Goal: Task Accomplishment & Management: Use online tool/utility

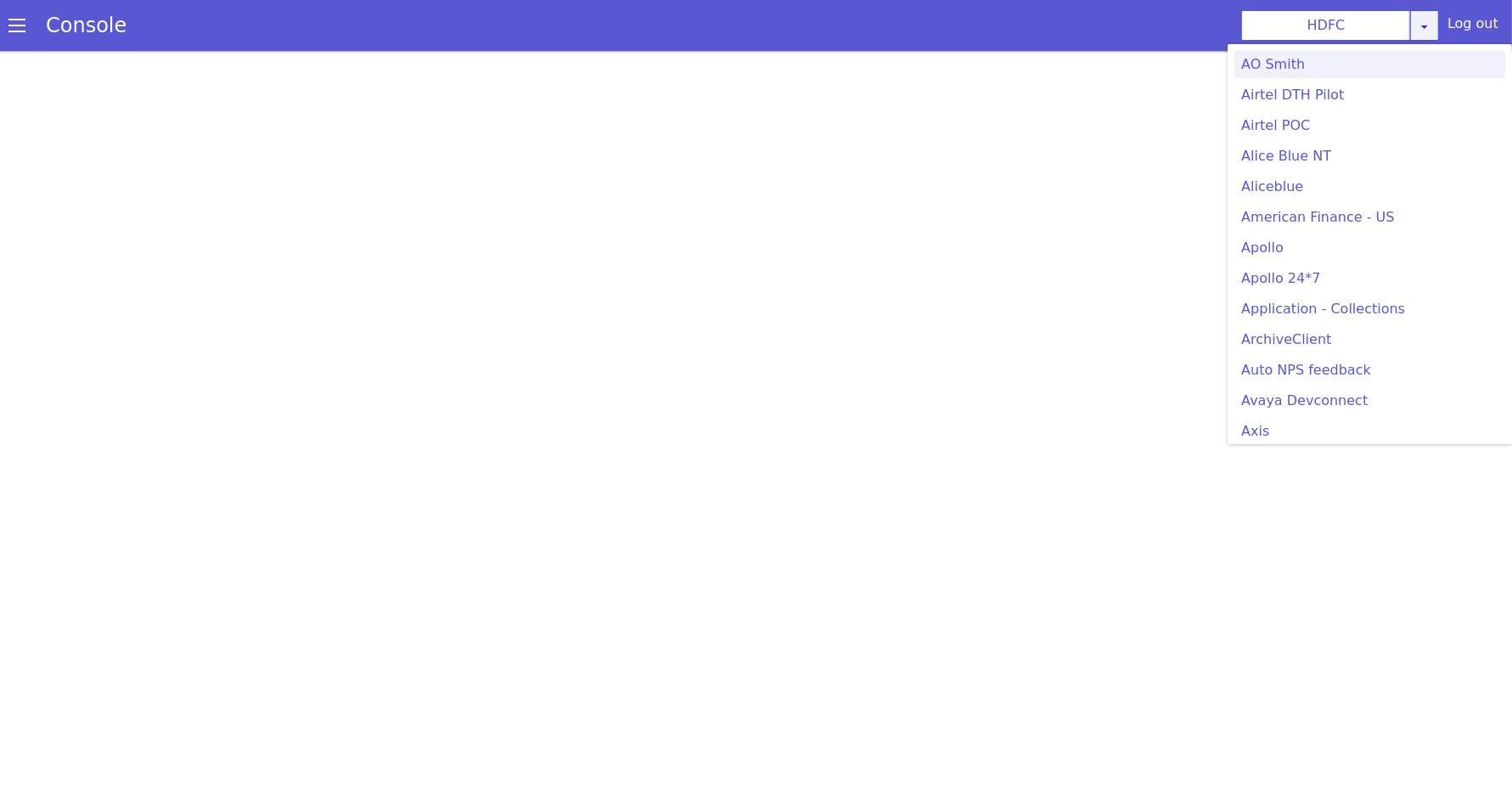
click at [1432, 37] on div "HDFC AO Smith Airtel DTH Pilot Airtel POC Alice Blue NT Aliceblue American Fina…" at bounding box center [1340, 26] width 198 height 31
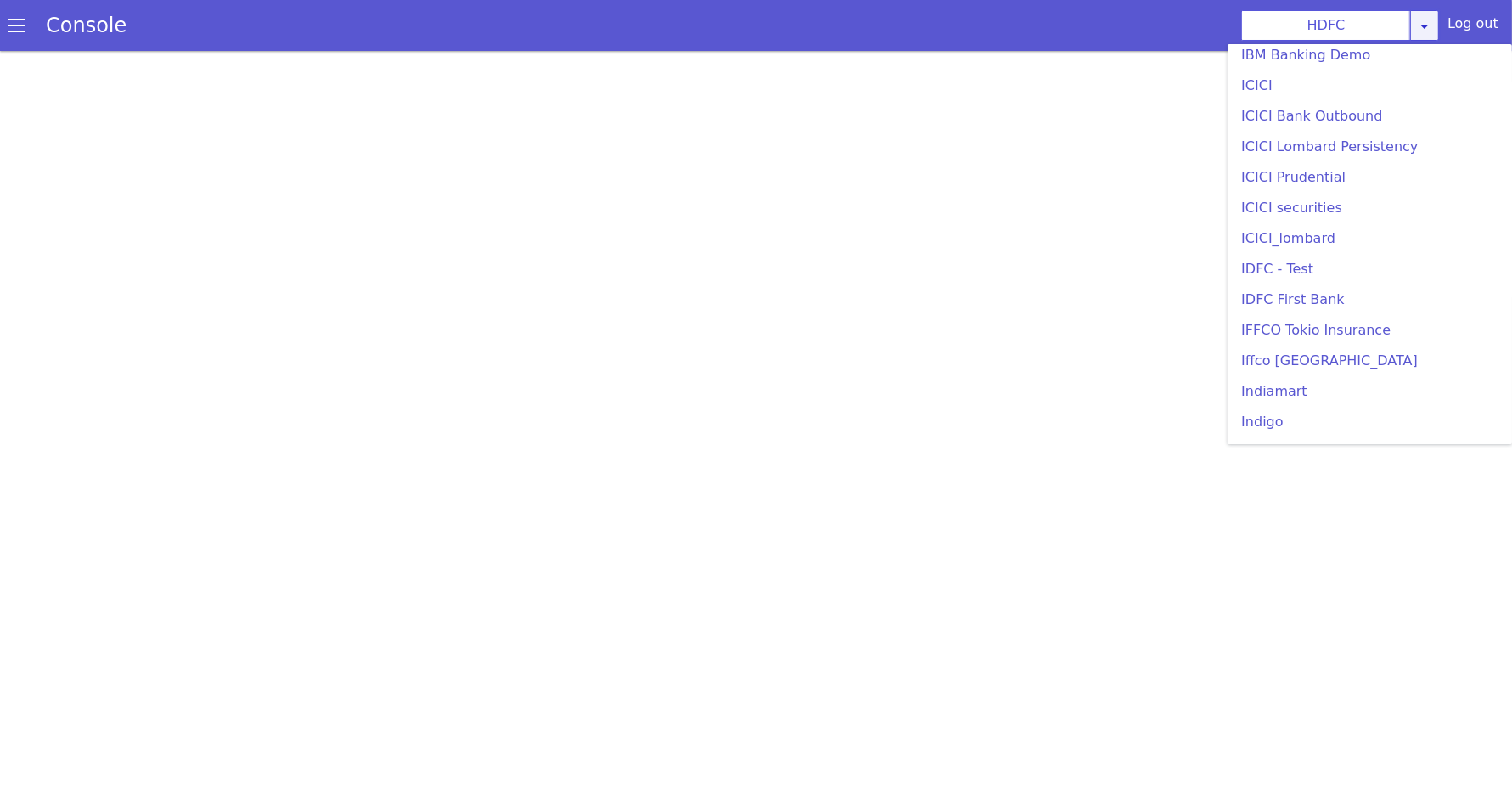
scroll to position [1906, 0]
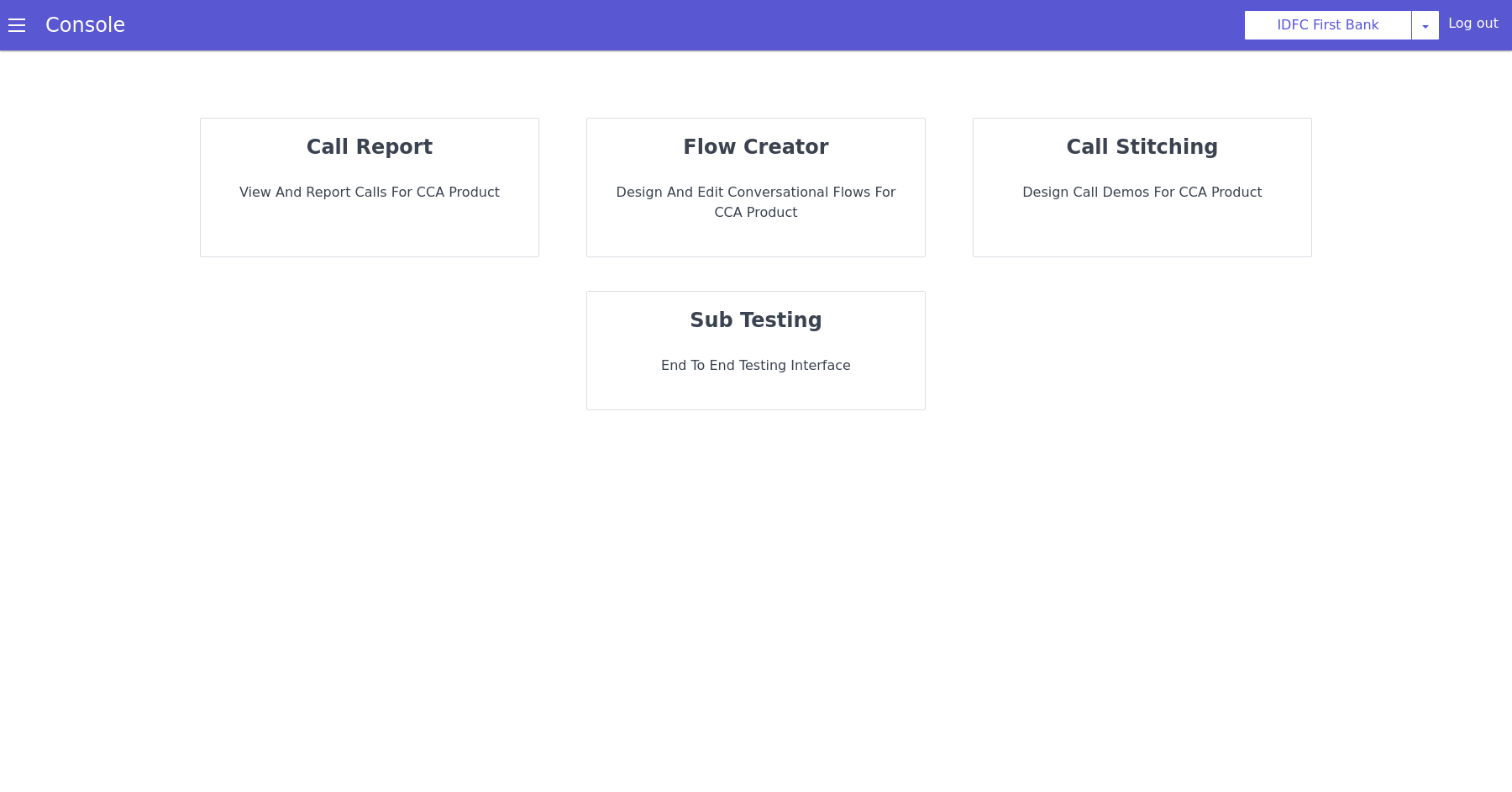
click at [730, 360] on p "End to End Testing Interface" at bounding box center [756, 365] width 311 height 20
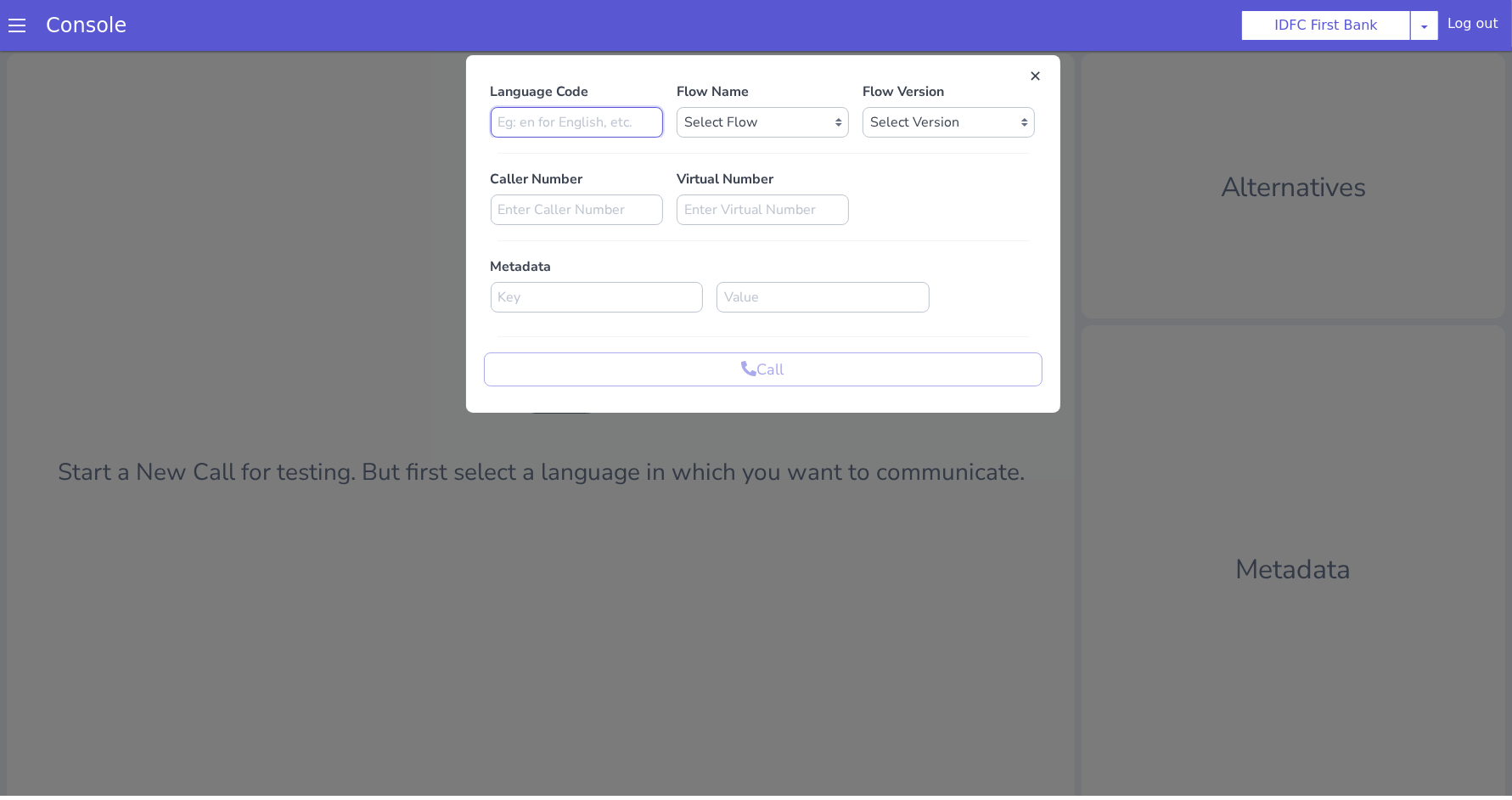
type input "en"
select select "fd08f9b8-975a-4cf4-a50f-9759abf9f186"
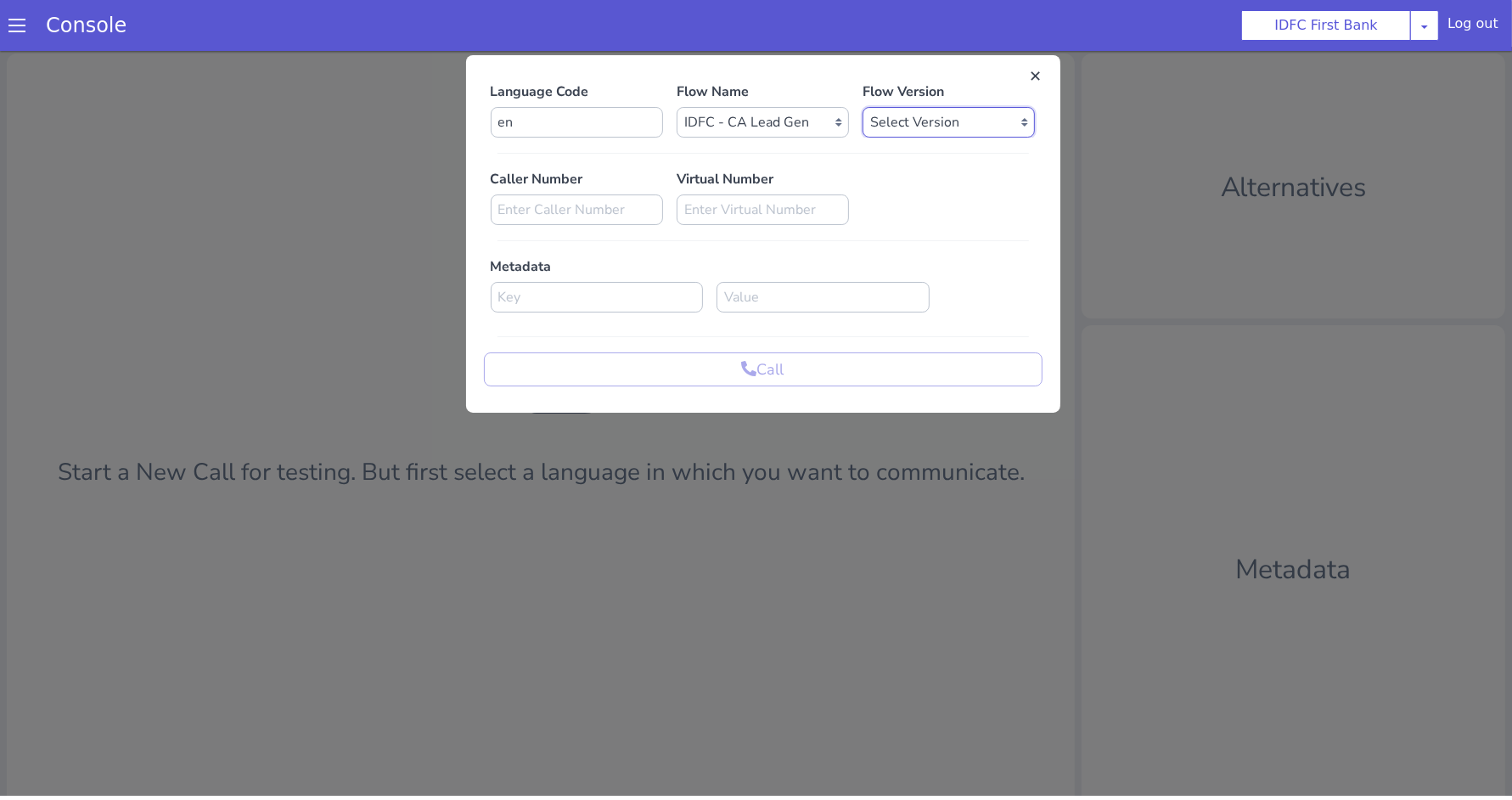
select select "0.0.10"
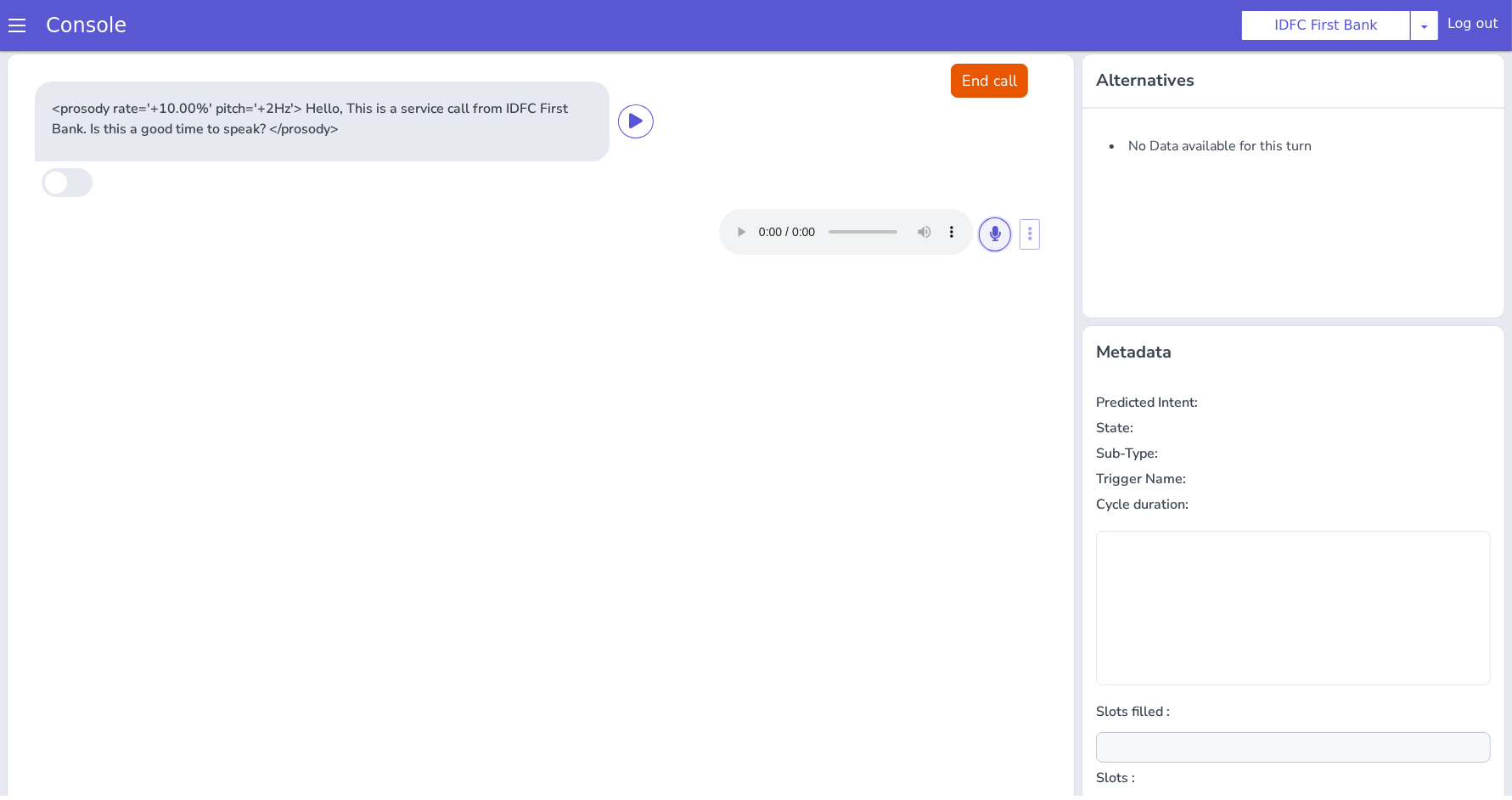
click at [989, 238] on icon at bounding box center [994, 236] width 11 height 15
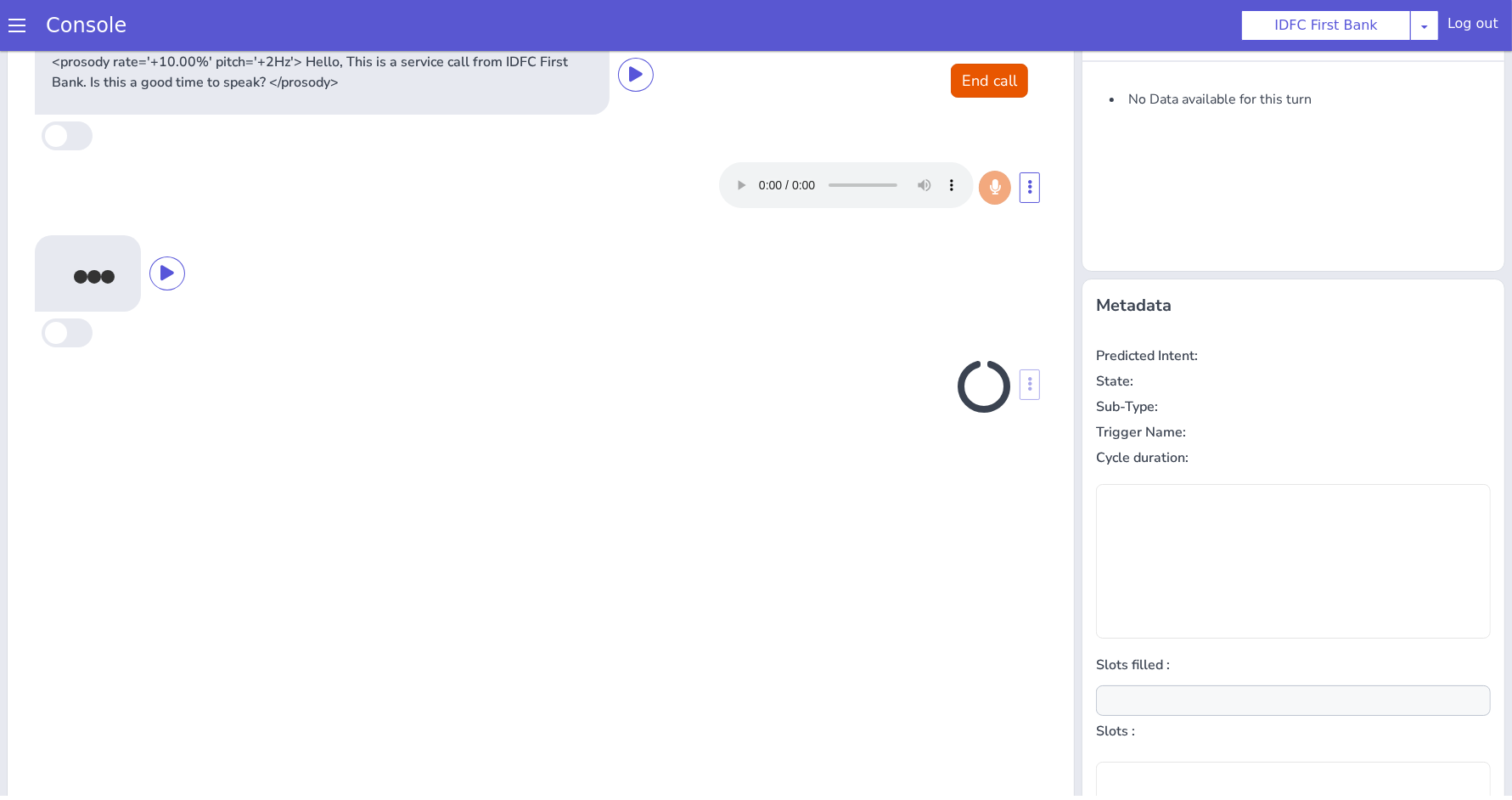
scroll to position [65, 0]
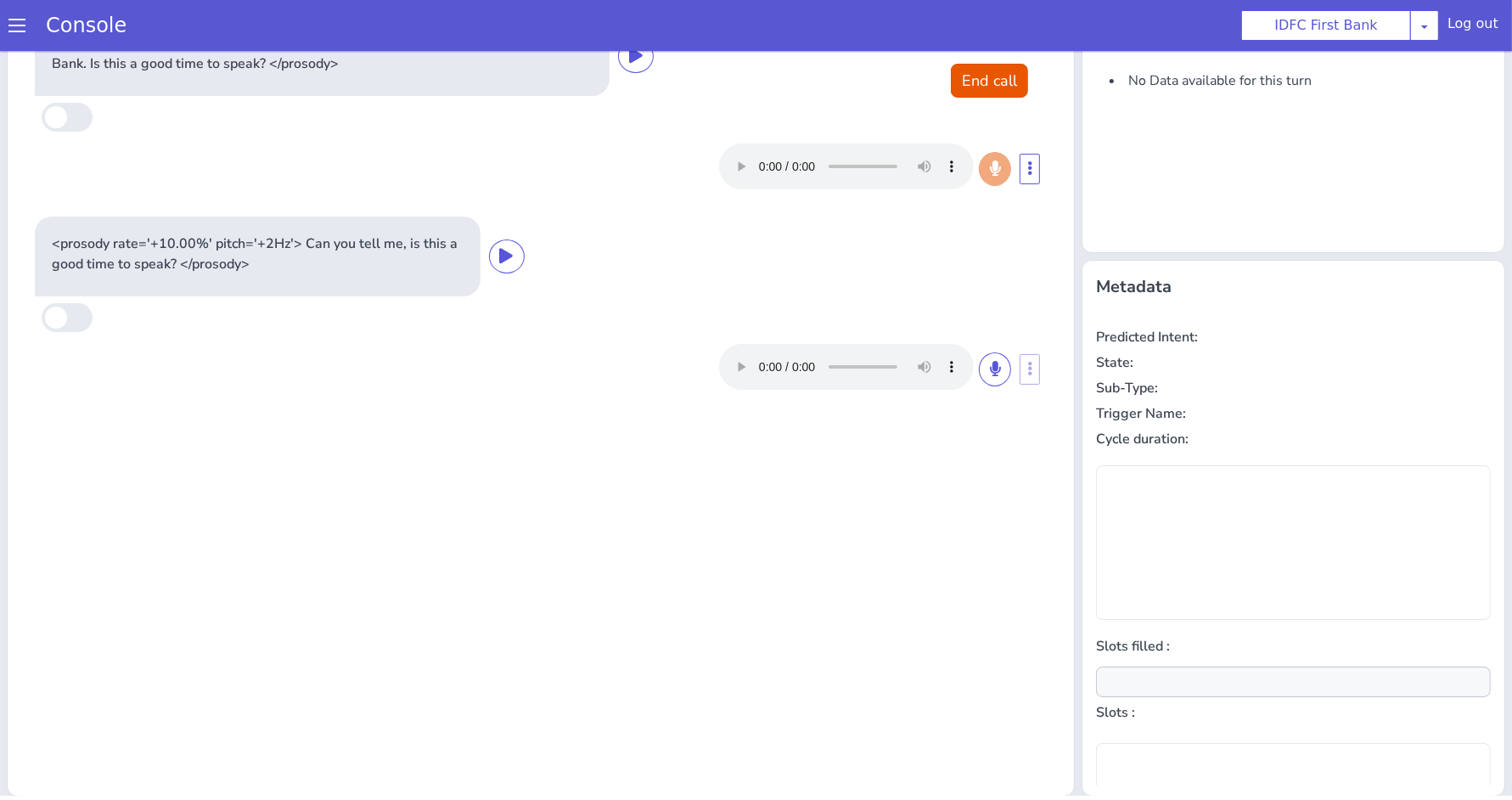
type input "null"
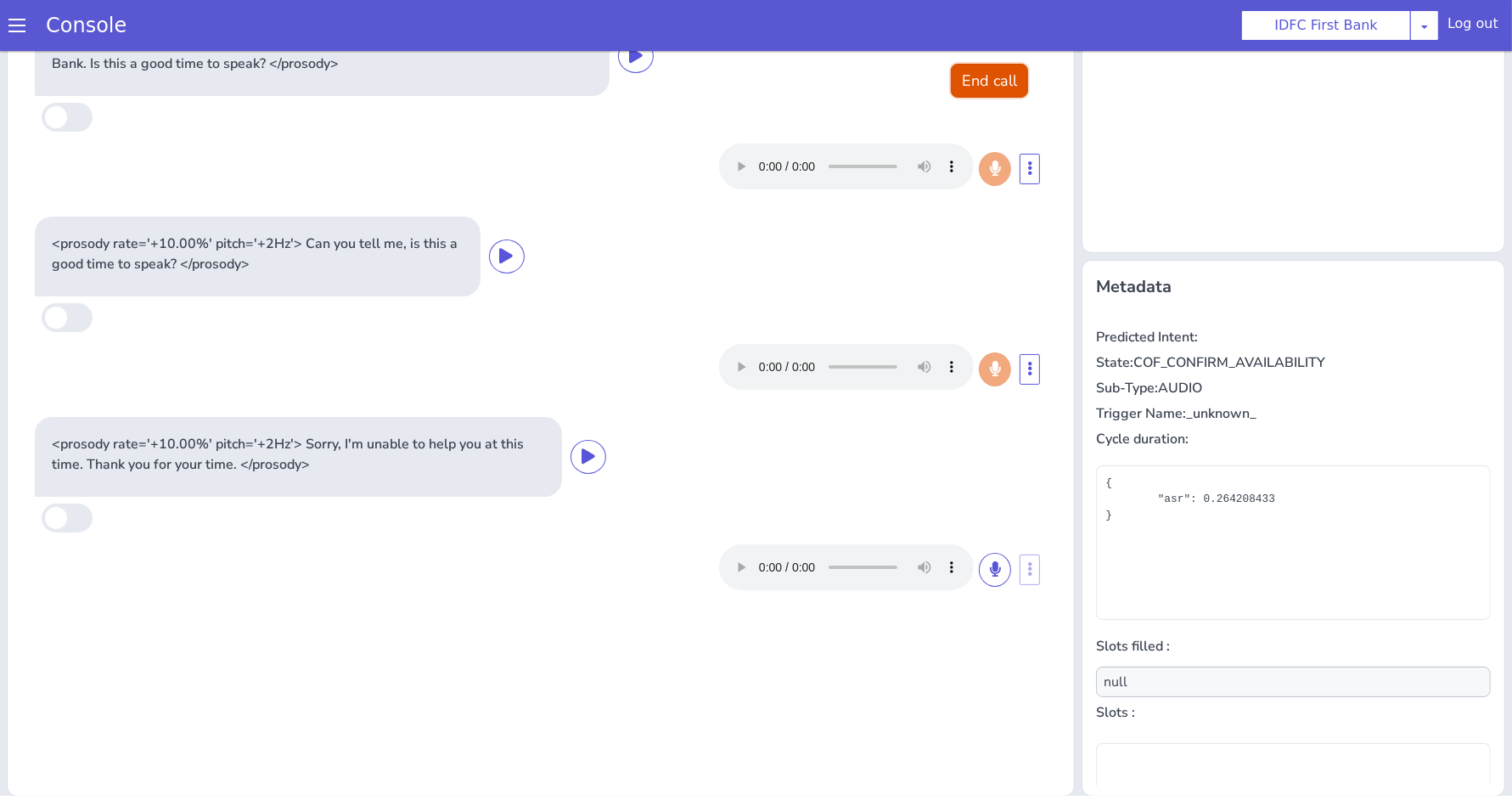
click at [908, 218] on button "End call" at bounding box center [939, 221] width 78 height 34
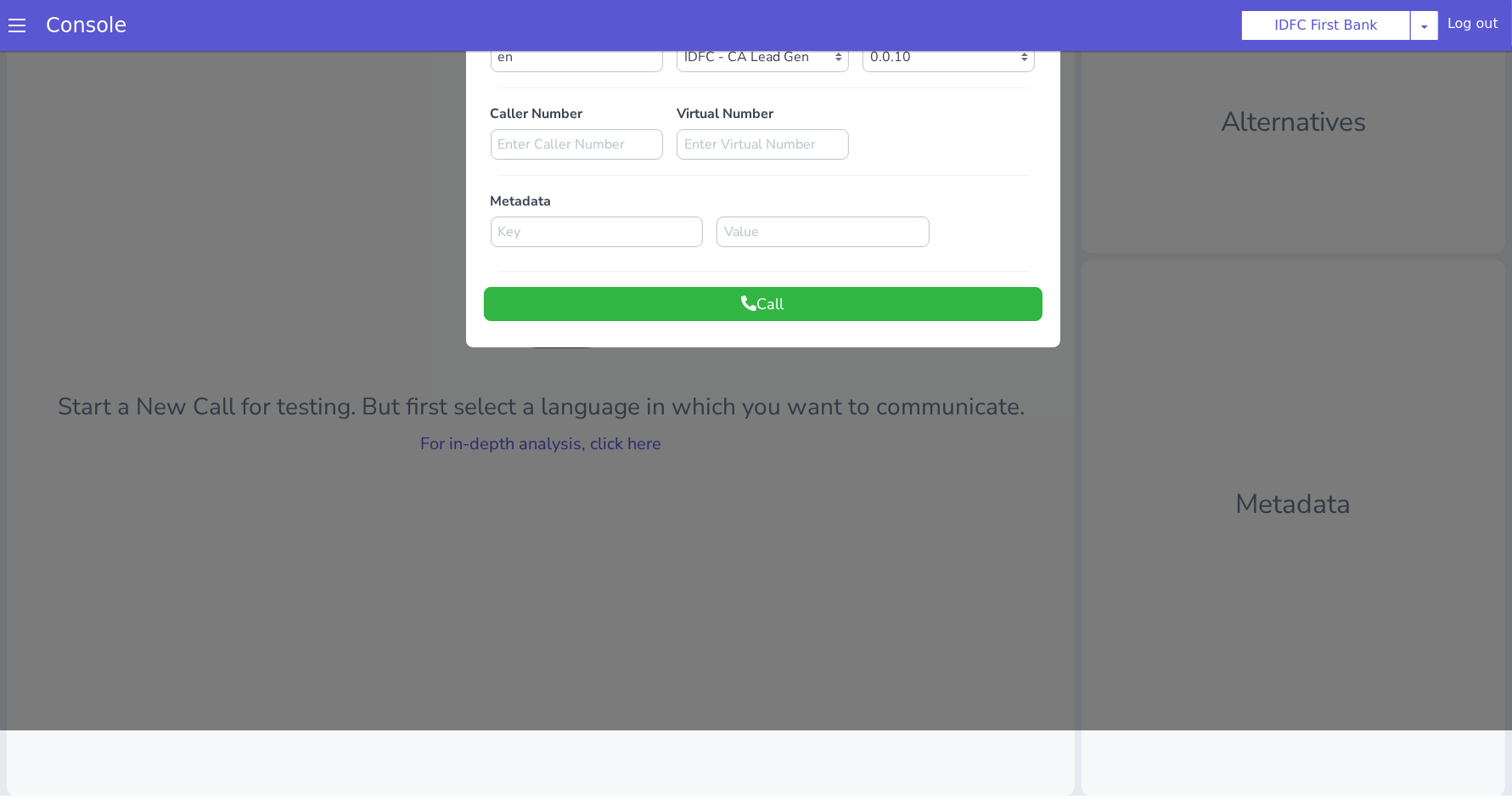
scroll to position [7, 0]
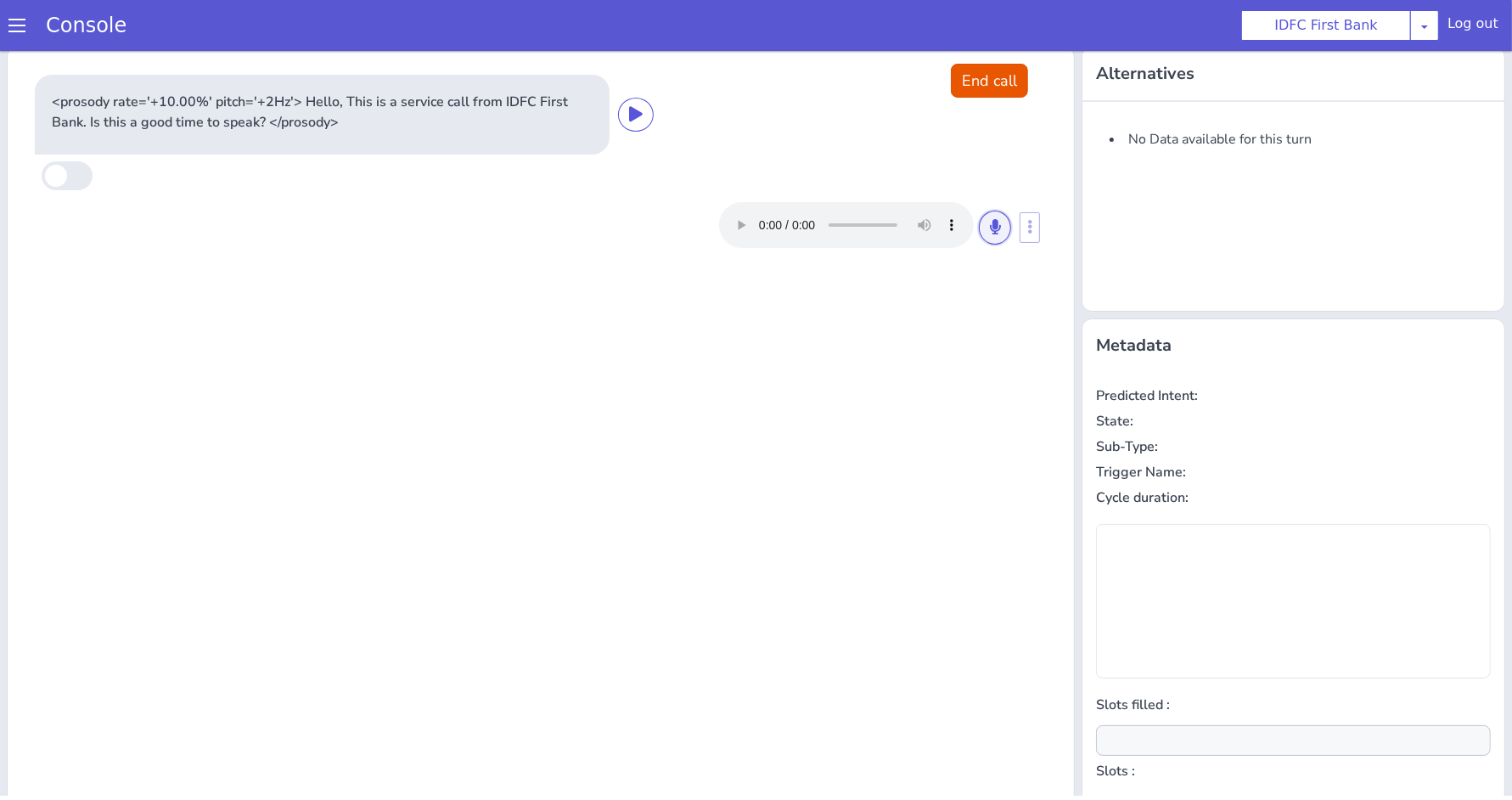
click at [915, 606] on icon at bounding box center [920, 608] width 11 height 15
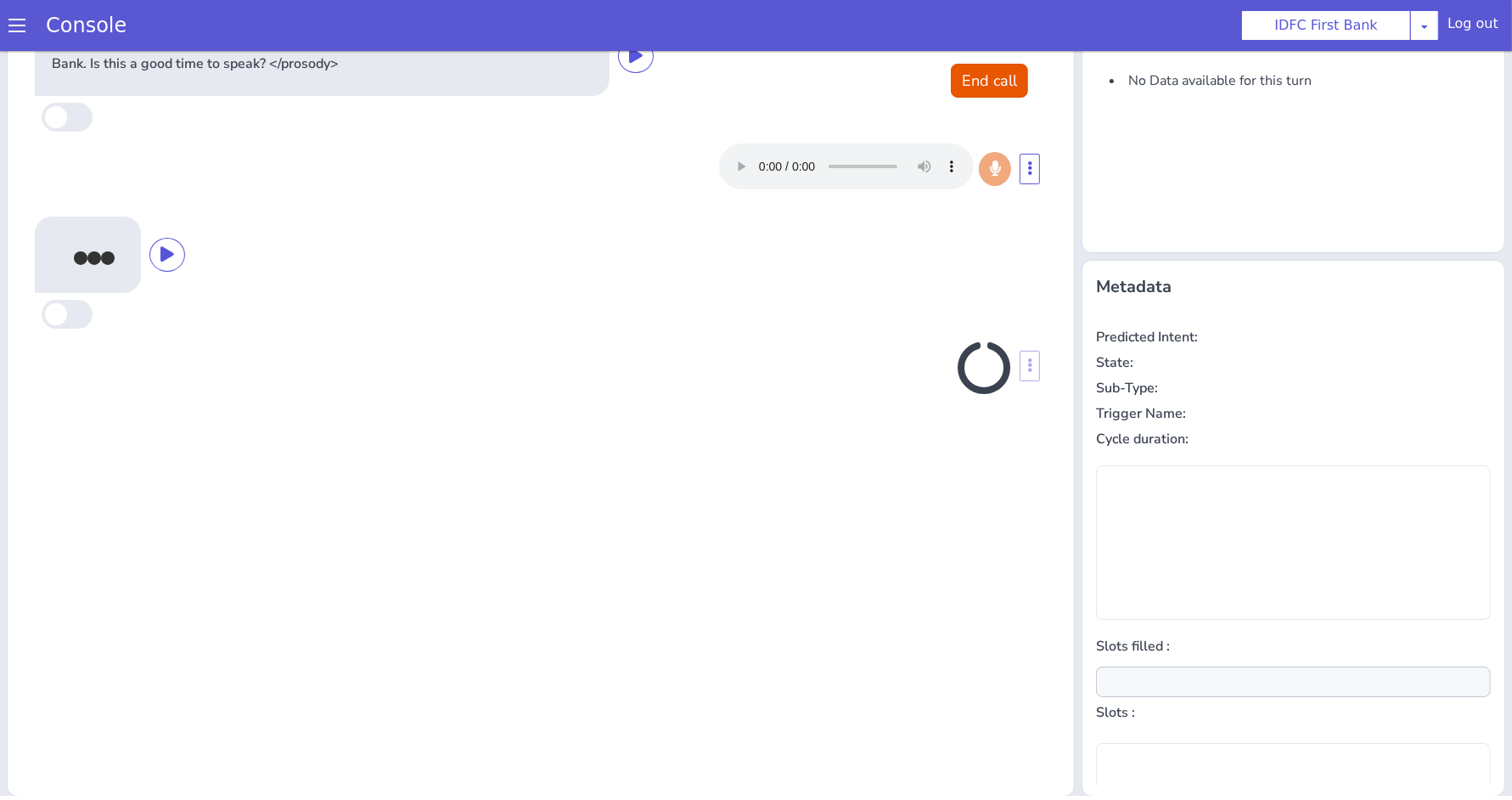
type input "null"
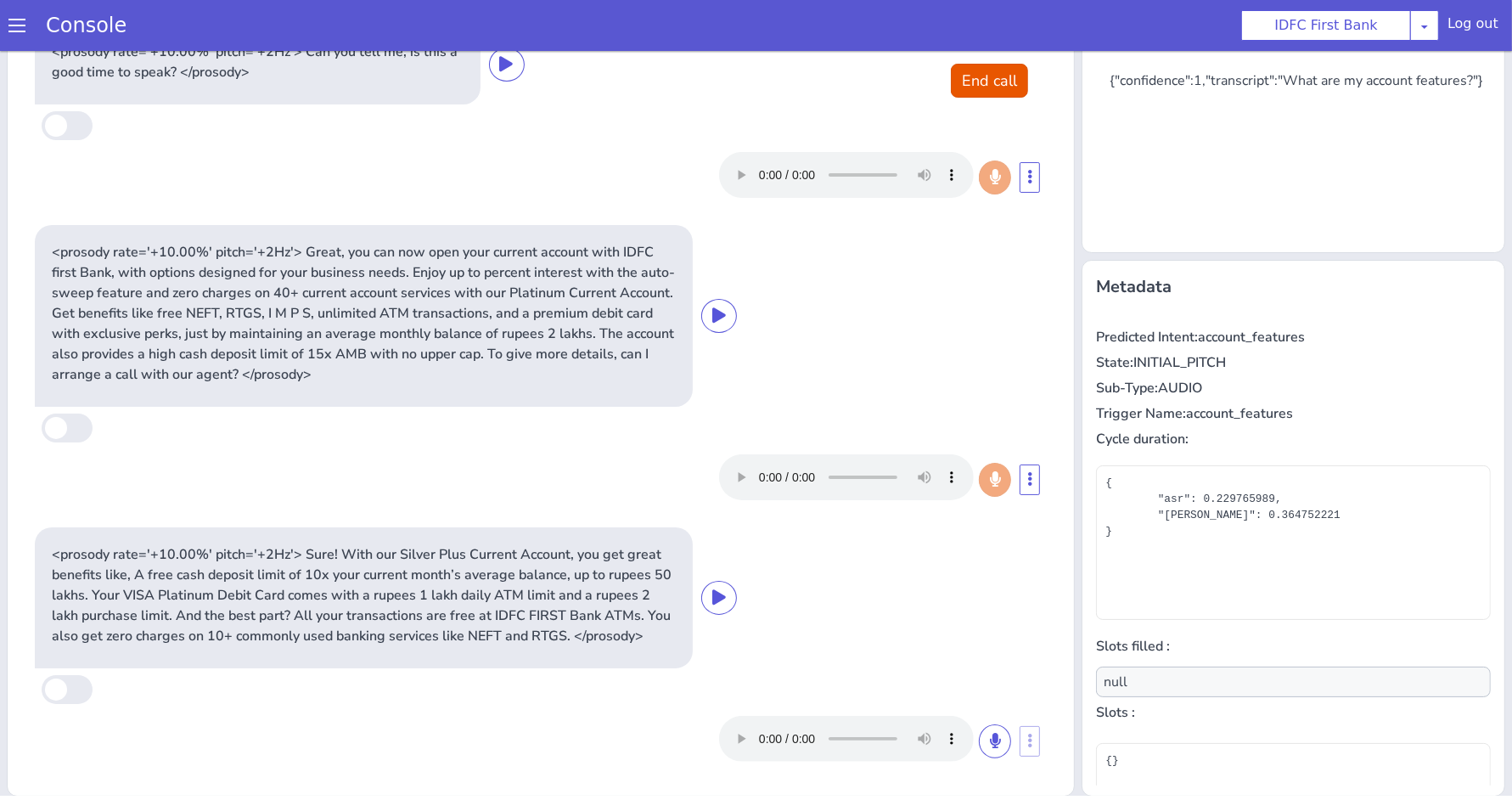
scroll to position [211, 0]
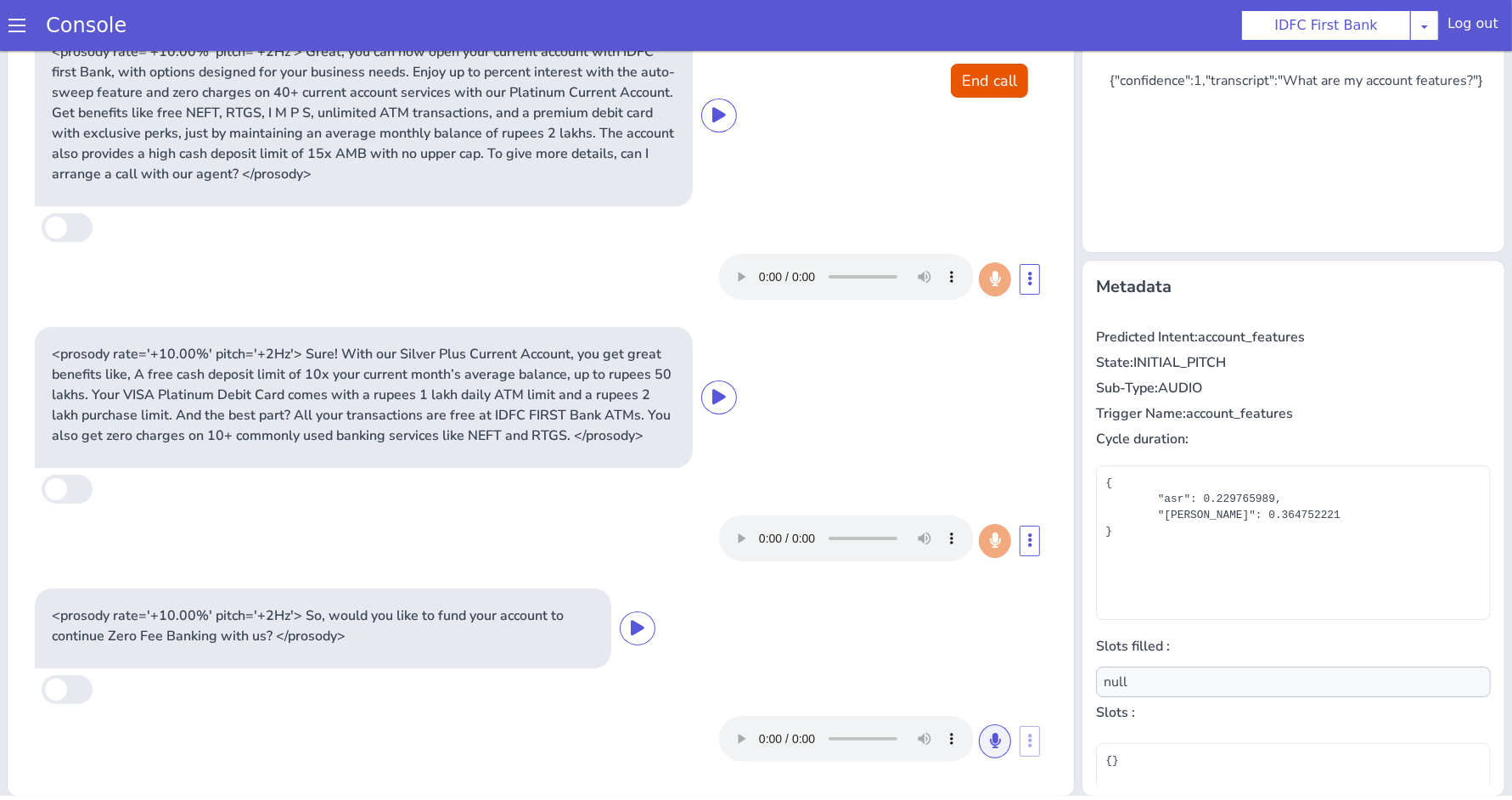
scroll to position [411, 0]
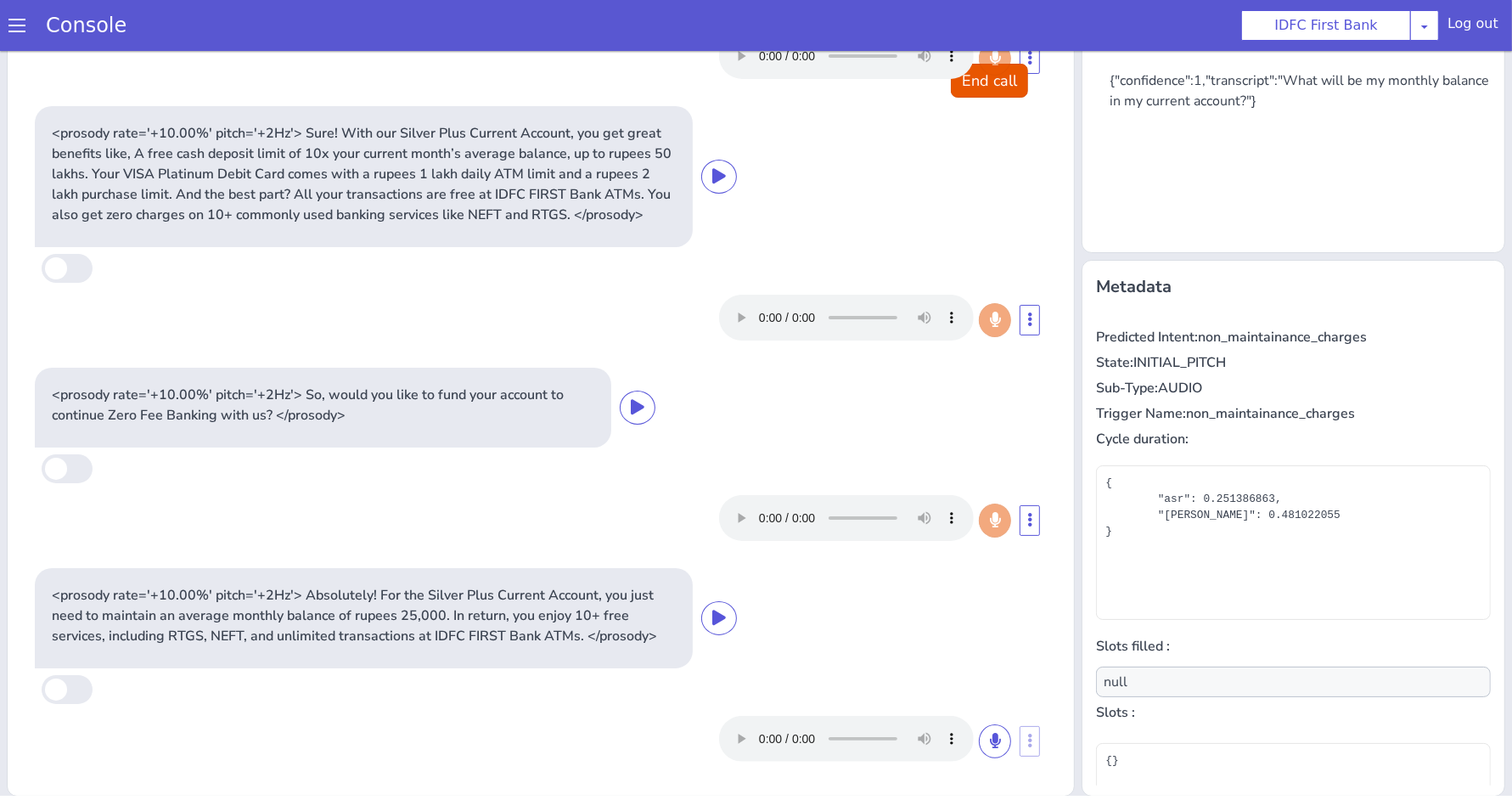
scroll to position [152, 0]
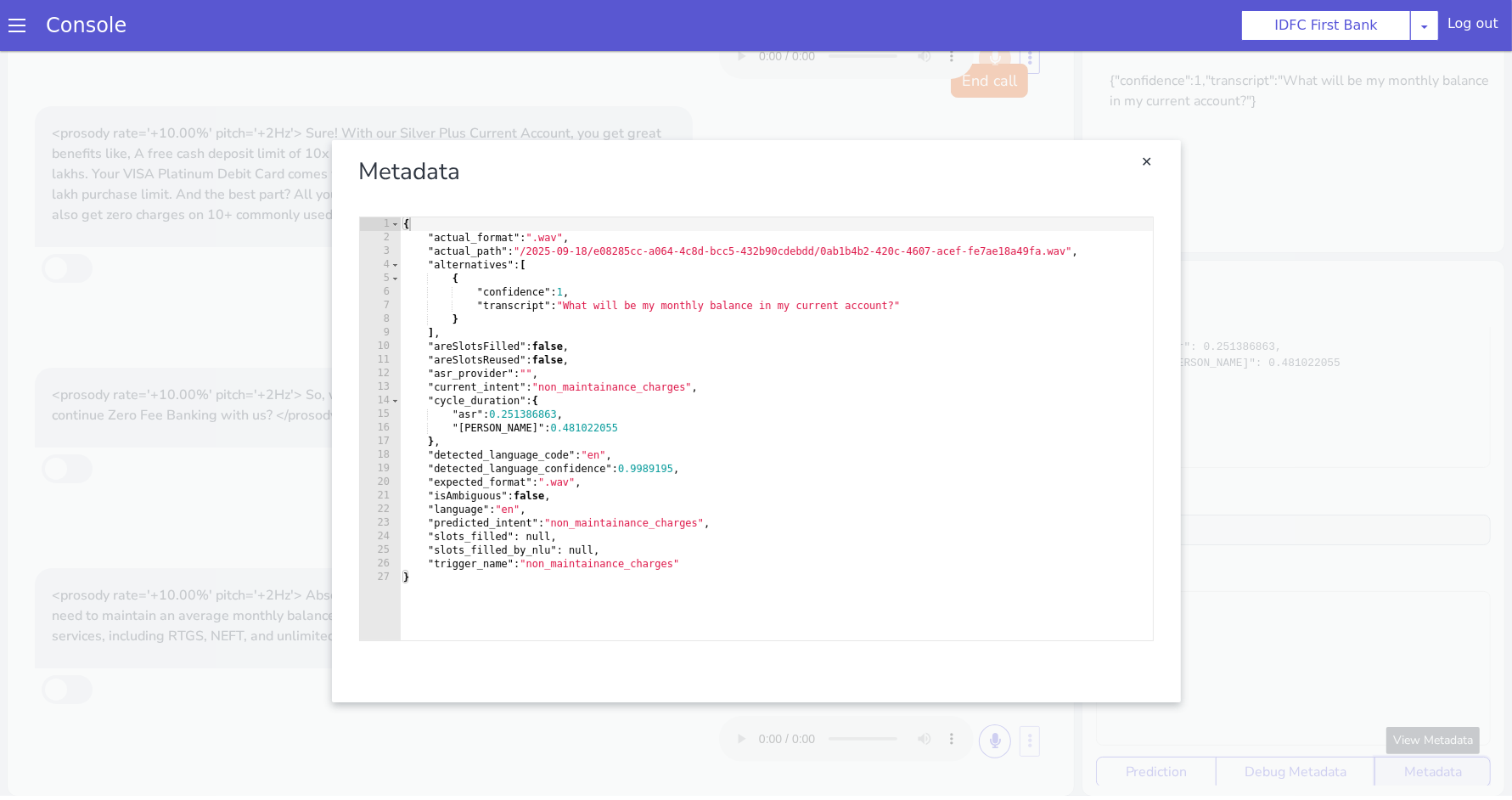
scroll to position [14, 0]
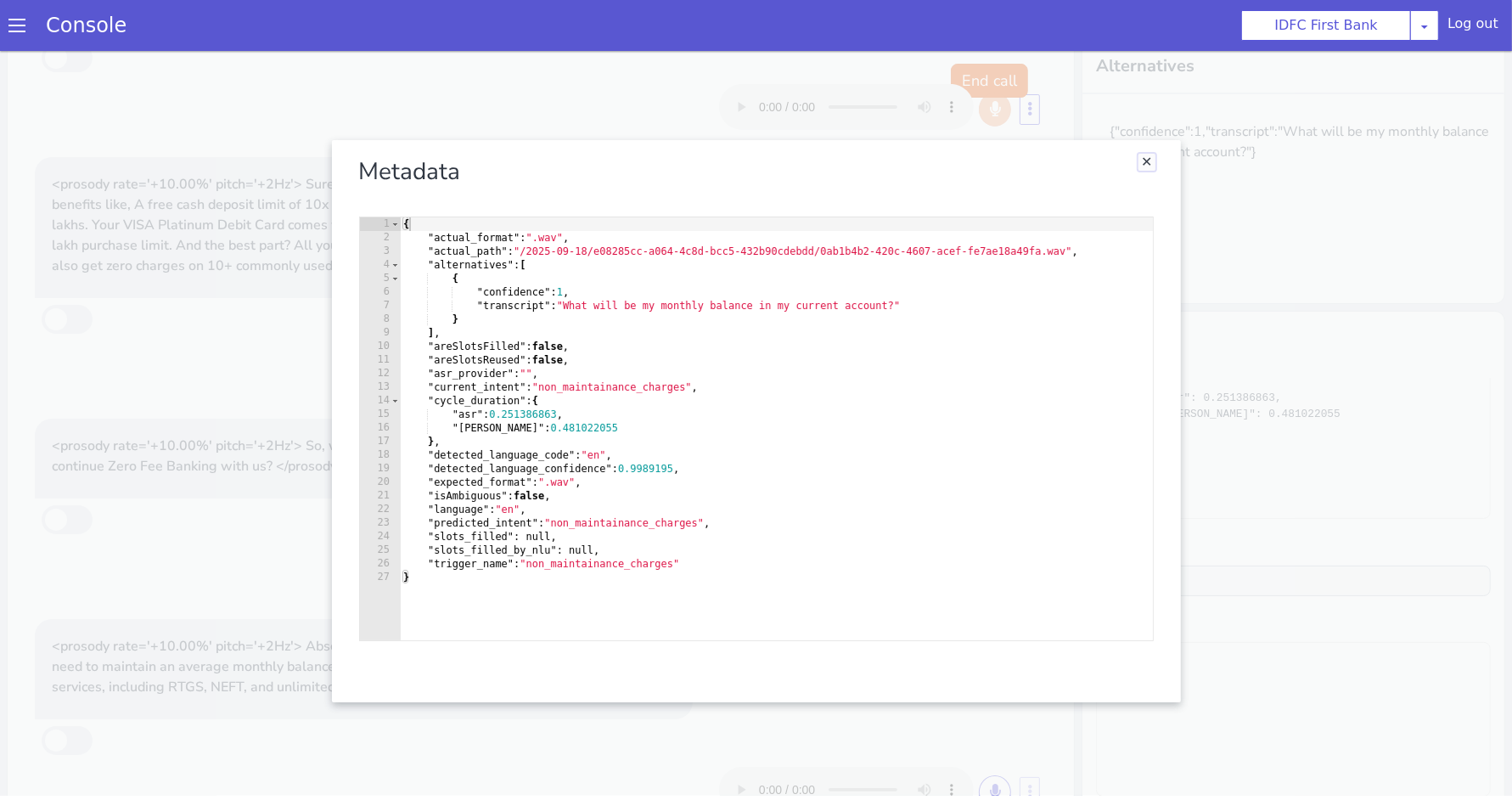
click at [1114, 226] on link "Close" at bounding box center [1122, 223] width 17 height 17
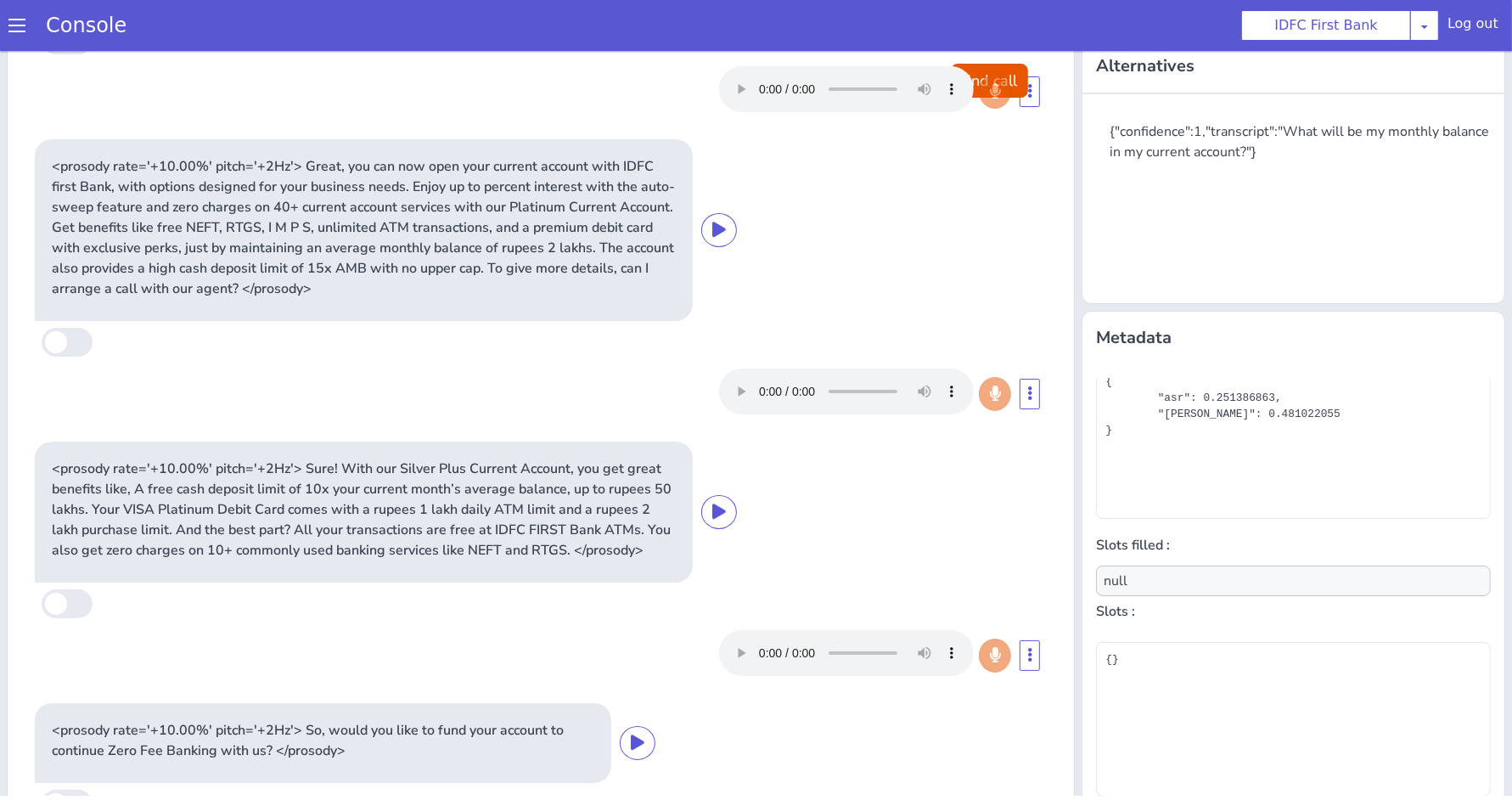
scroll to position [320, 0]
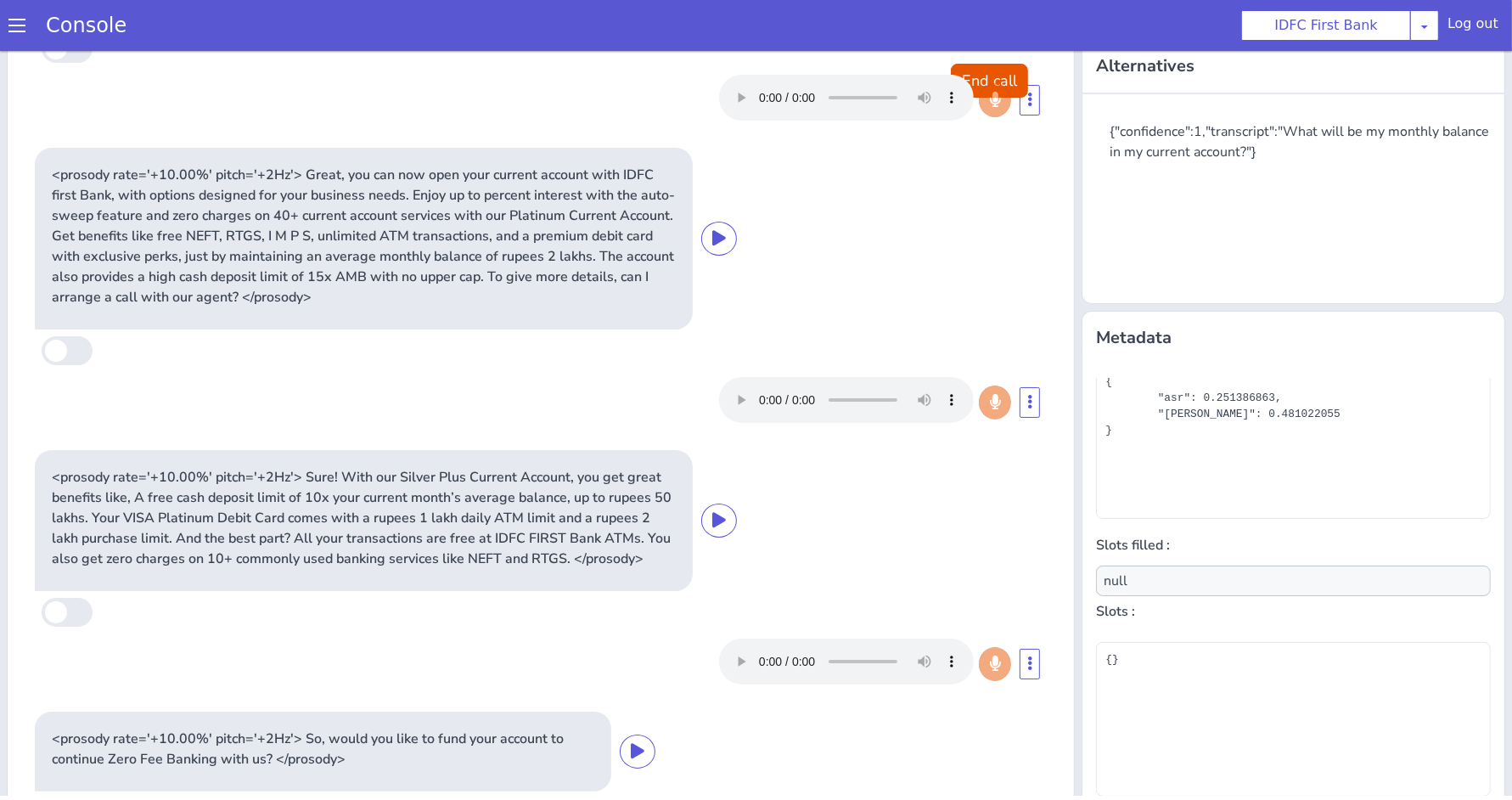
click at [602, 415] on p "<prosody rate='+10.00%' pitch='+2Hz'> Sure! With our Silver Plus Current Accoun…" at bounding box center [402, 444] width 624 height 102
click at [529, 579] on p "<prosody rate='+10.00%' pitch='+2Hz'> Sure! With our Silver Plus Current Accoun…" at bounding box center [329, 608] width 624 height 102
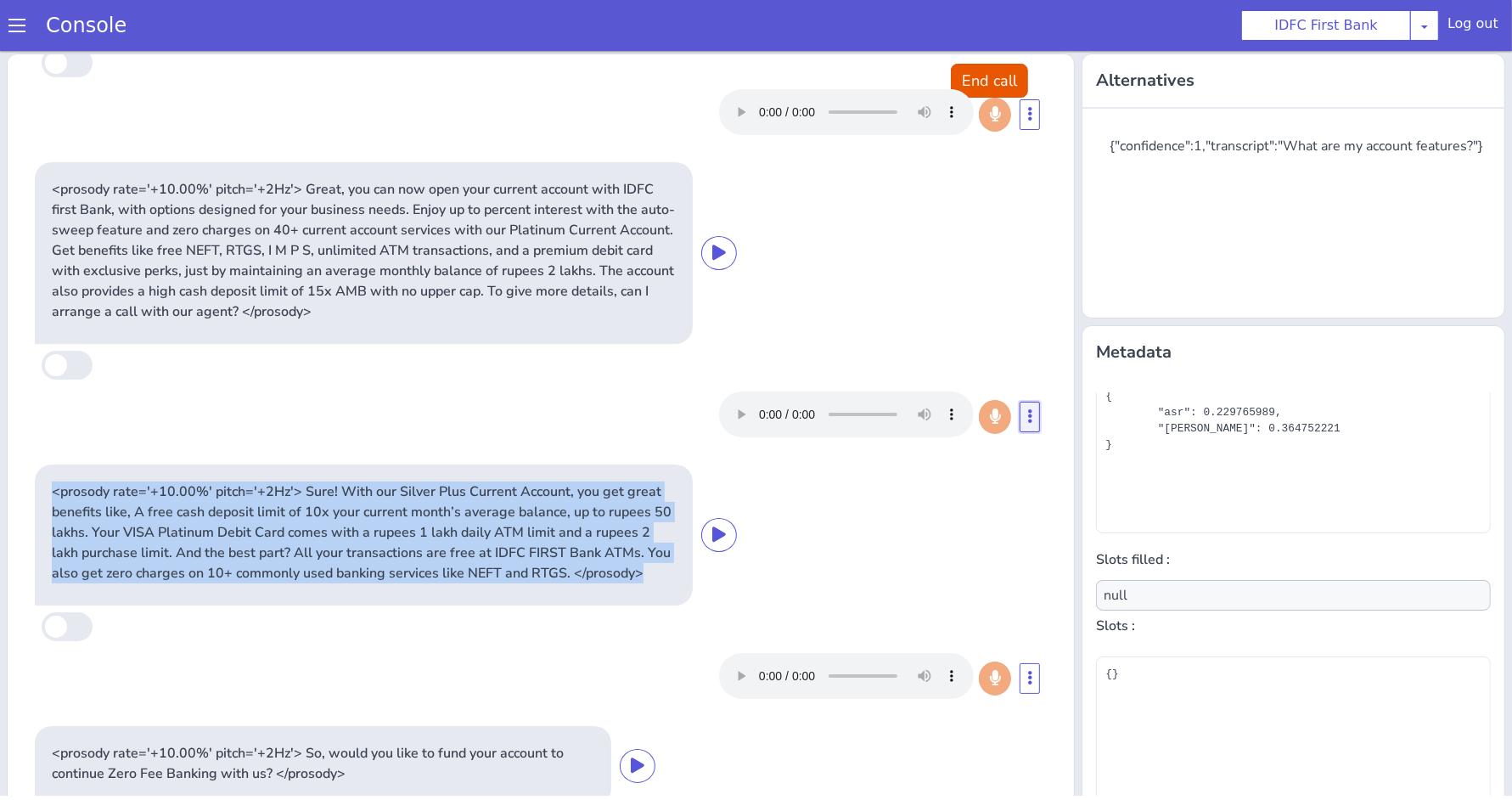
scroll to position [65, 0]
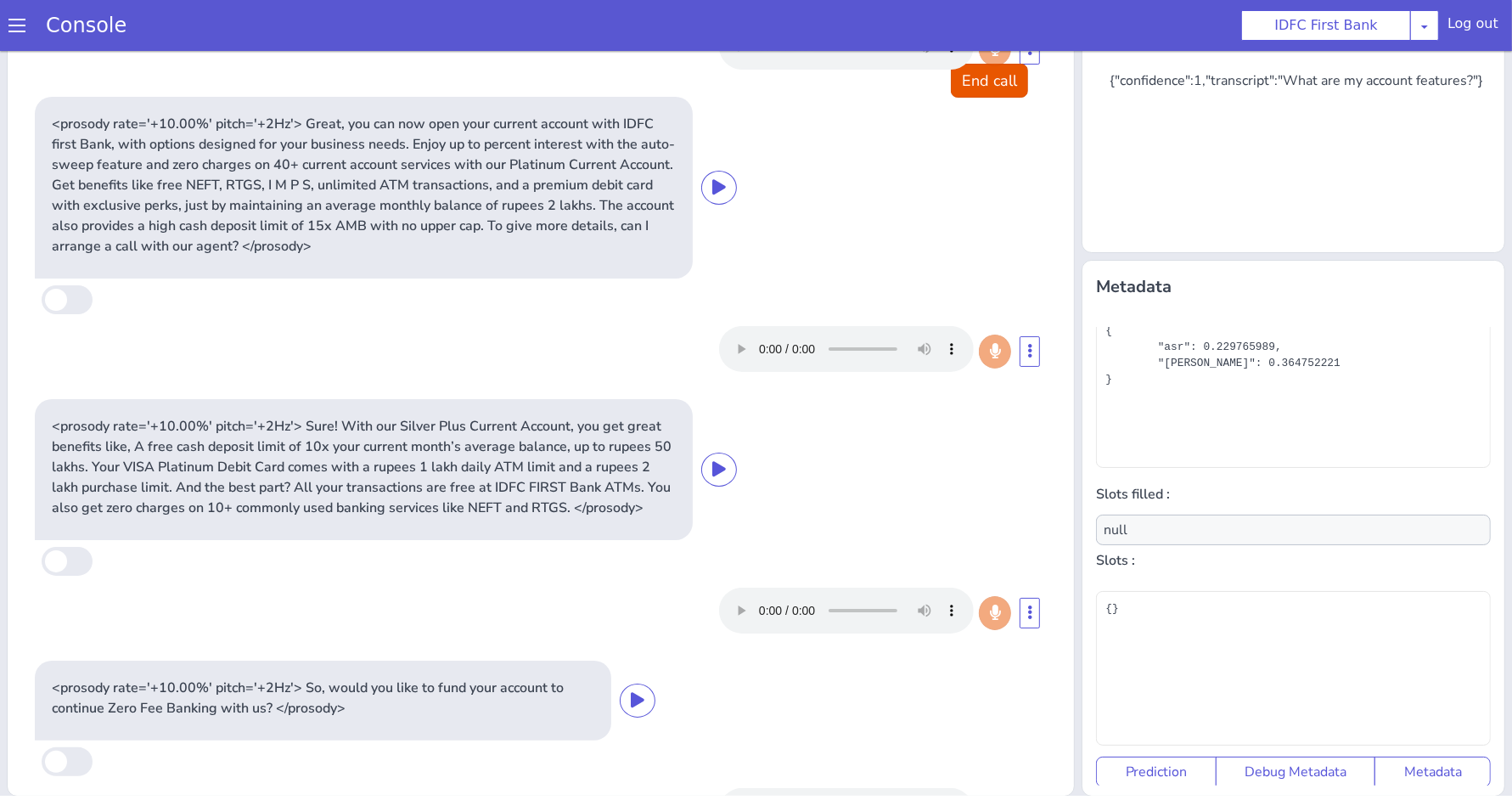
click at [1349, 799] on div "Predicted Intent: account_features State: INITIAL_PITCH Sub-Type: AUDIO Trigger…" at bounding box center [1247, 683] width 408 height 472
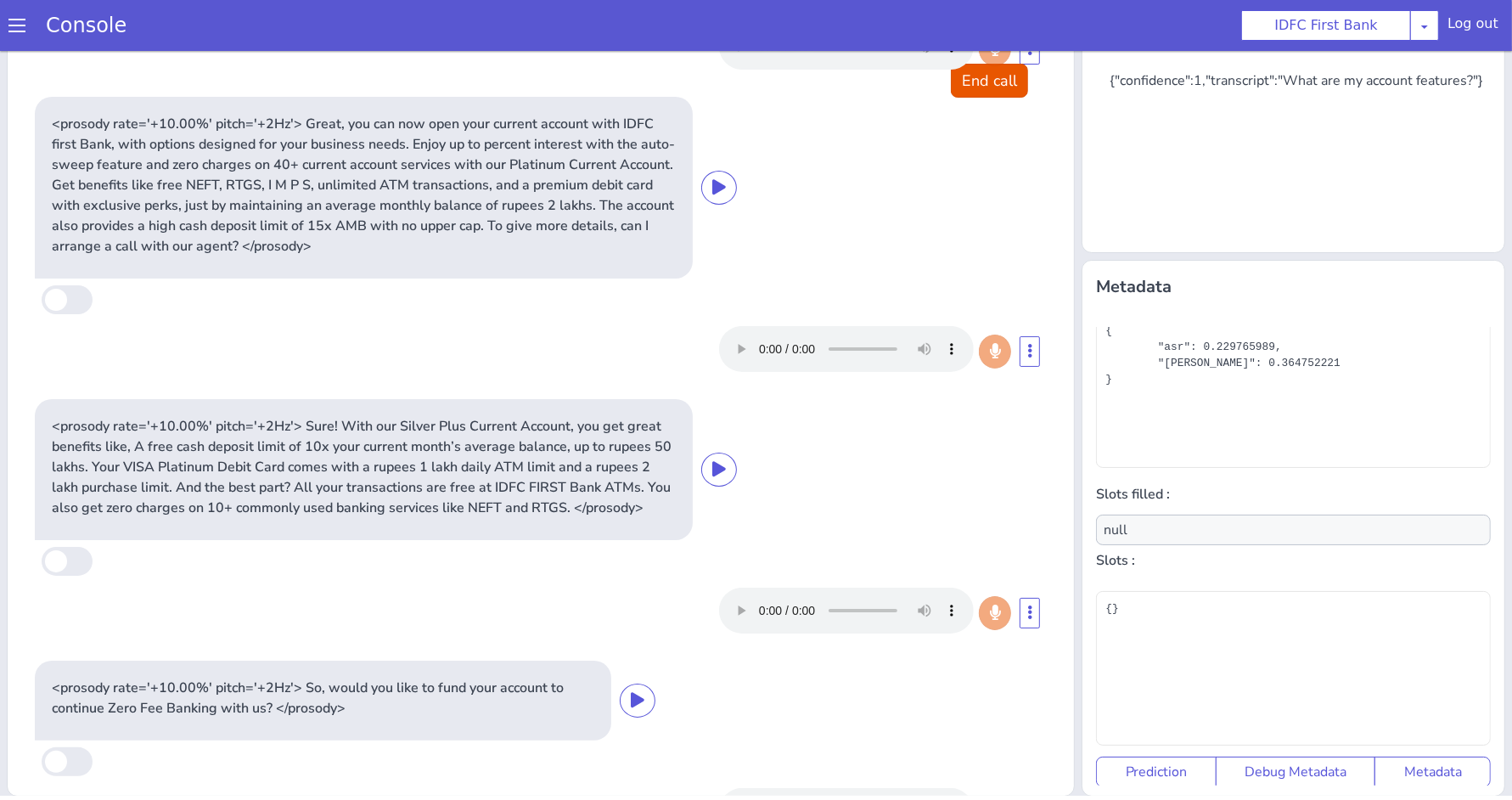
scroll to position [0, 0]
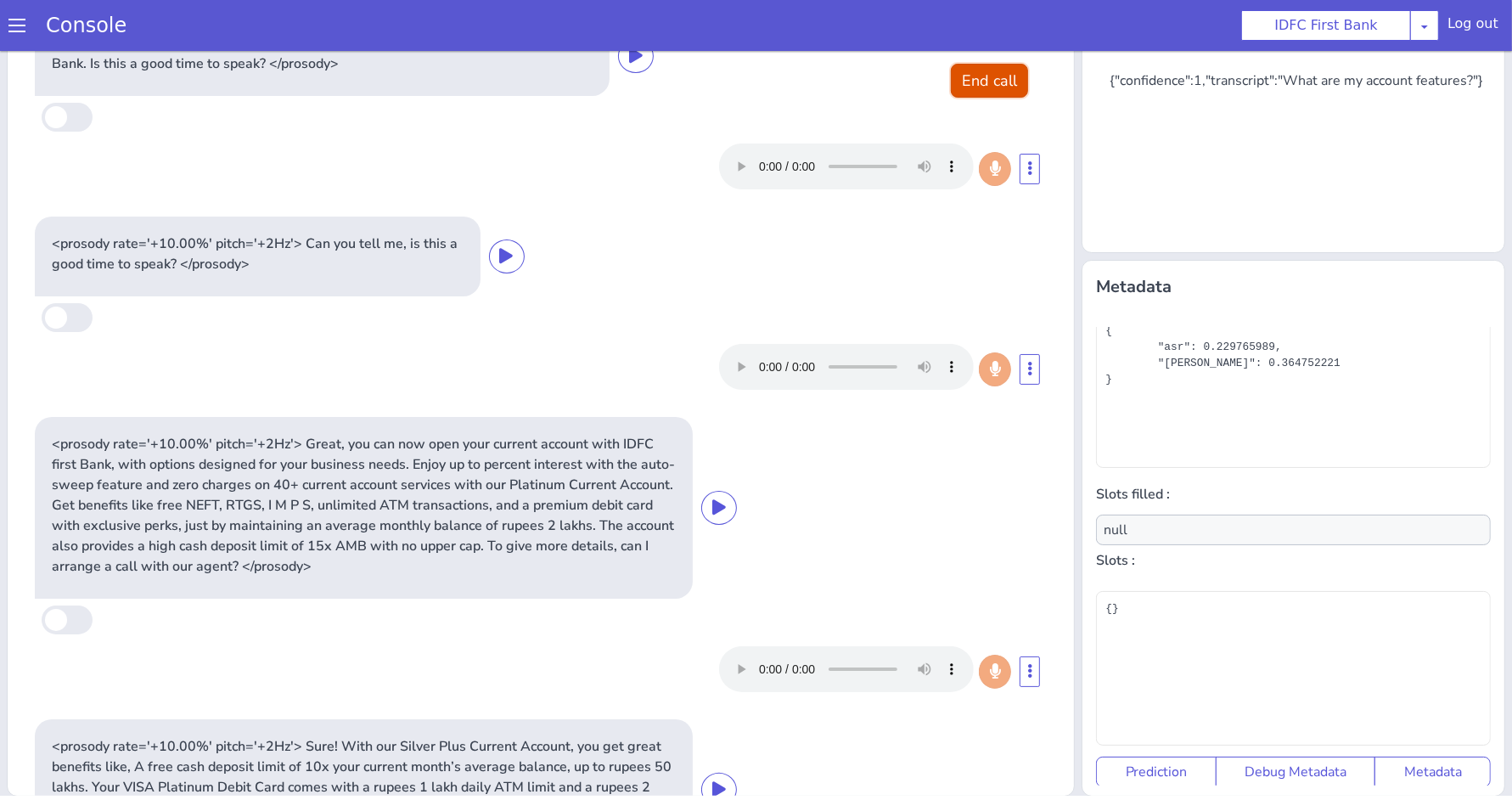
click at [891, 459] on button "End call" at bounding box center [914, 463] width 78 height 34
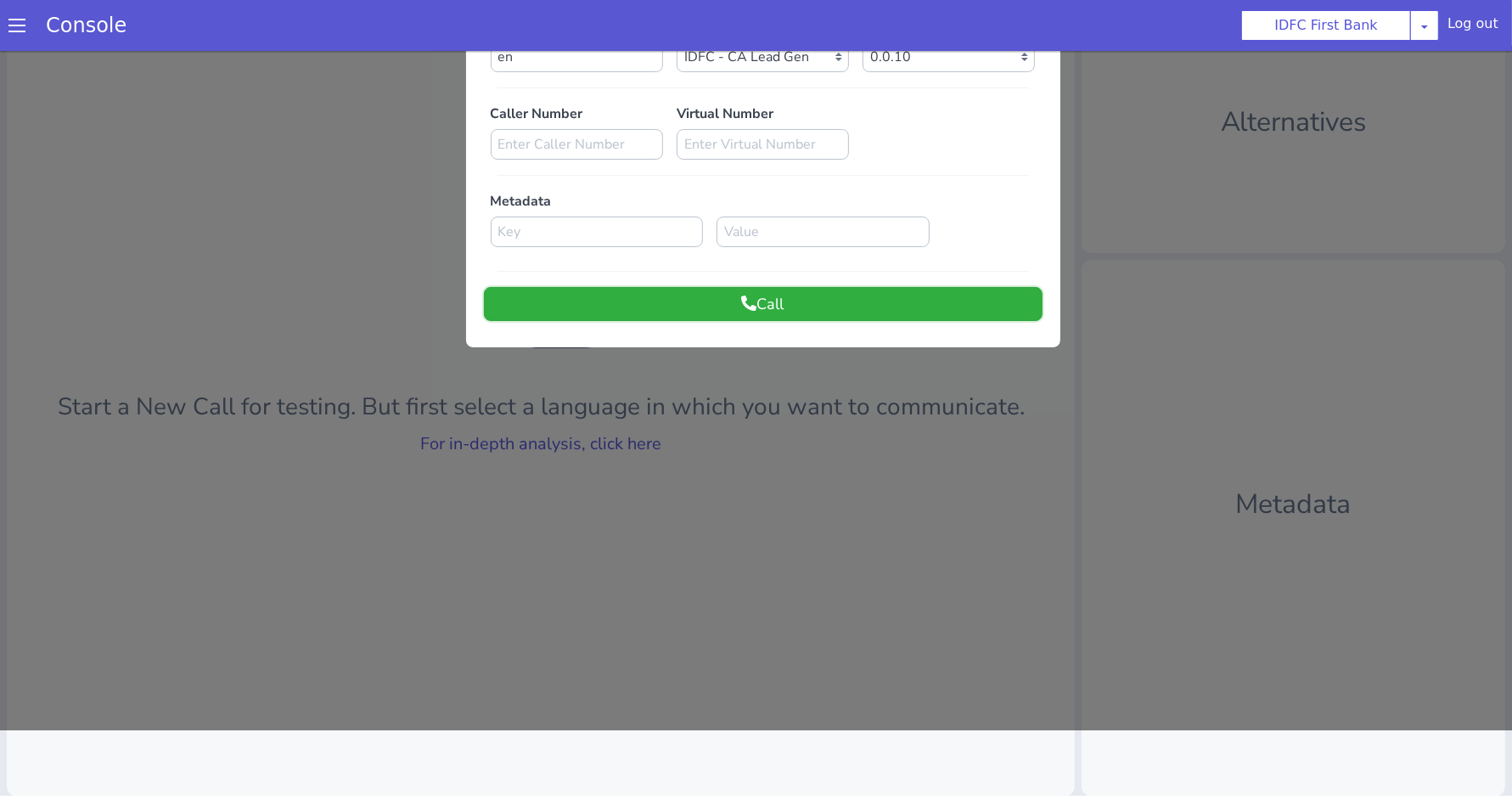
click at [747, 799] on button "Call" at bounding box center [700, 799] width 559 height 34
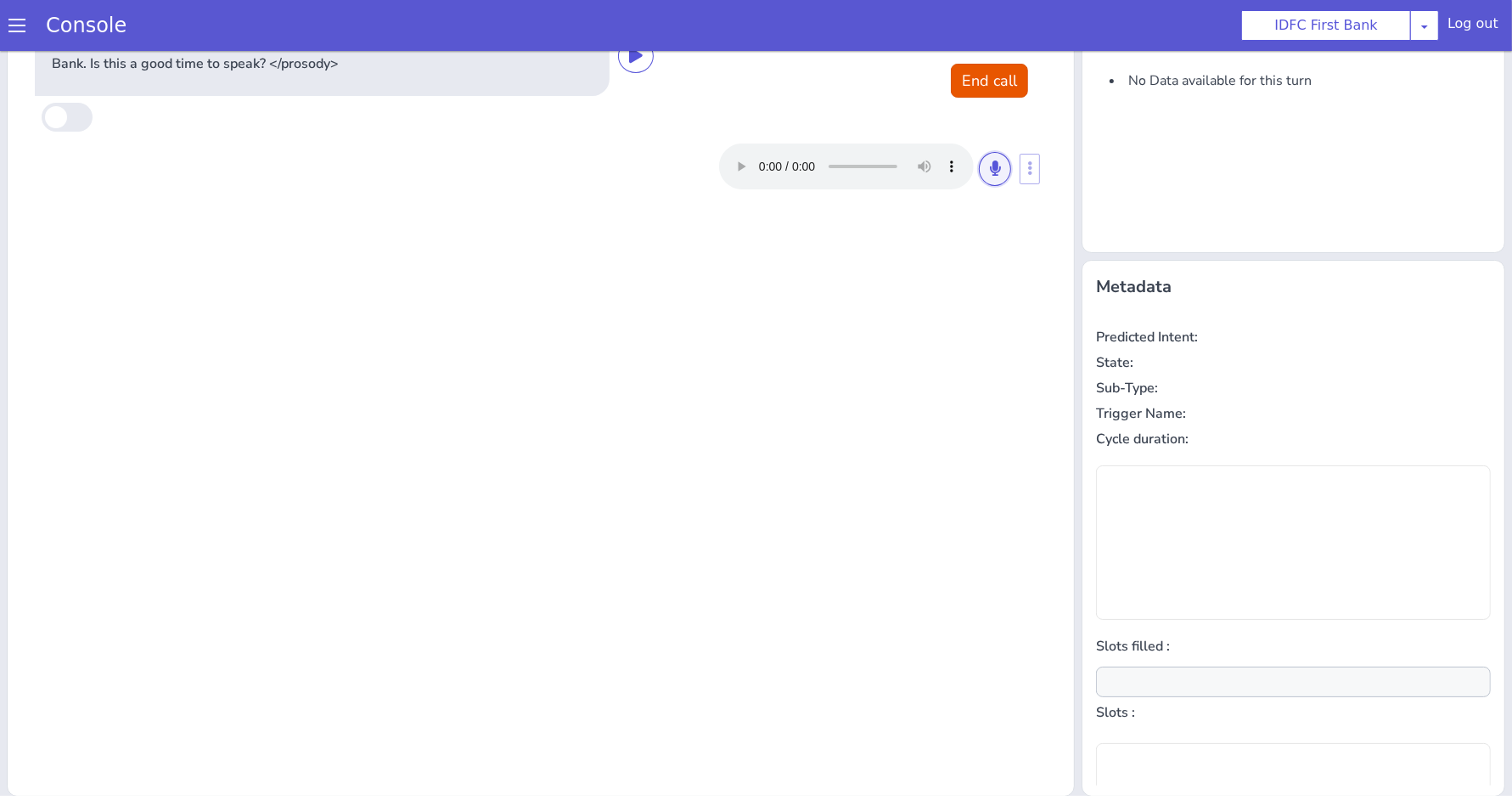
click at [962, 241] on icon at bounding box center [967, 237] width 11 height 15
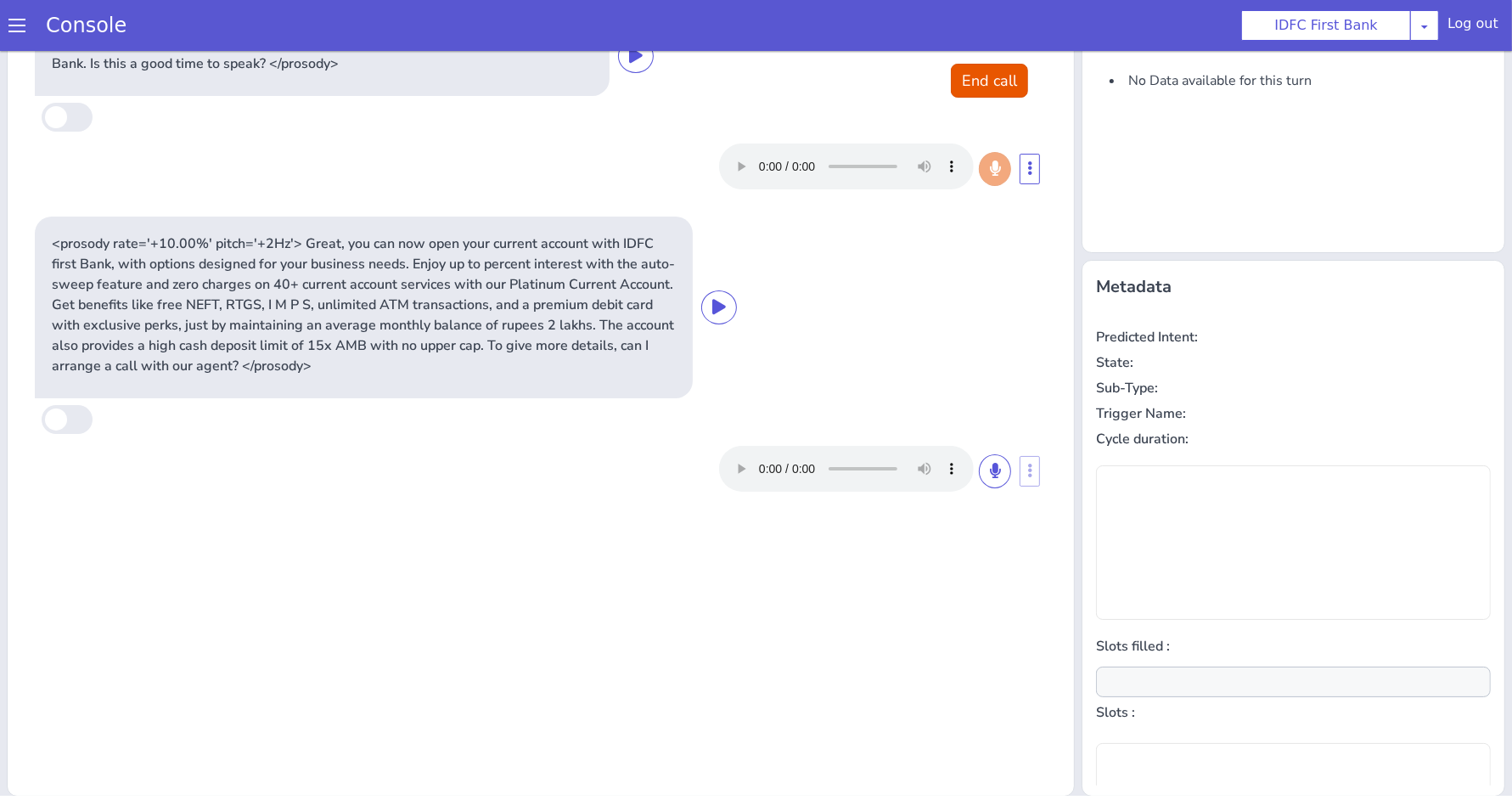
type input "null"
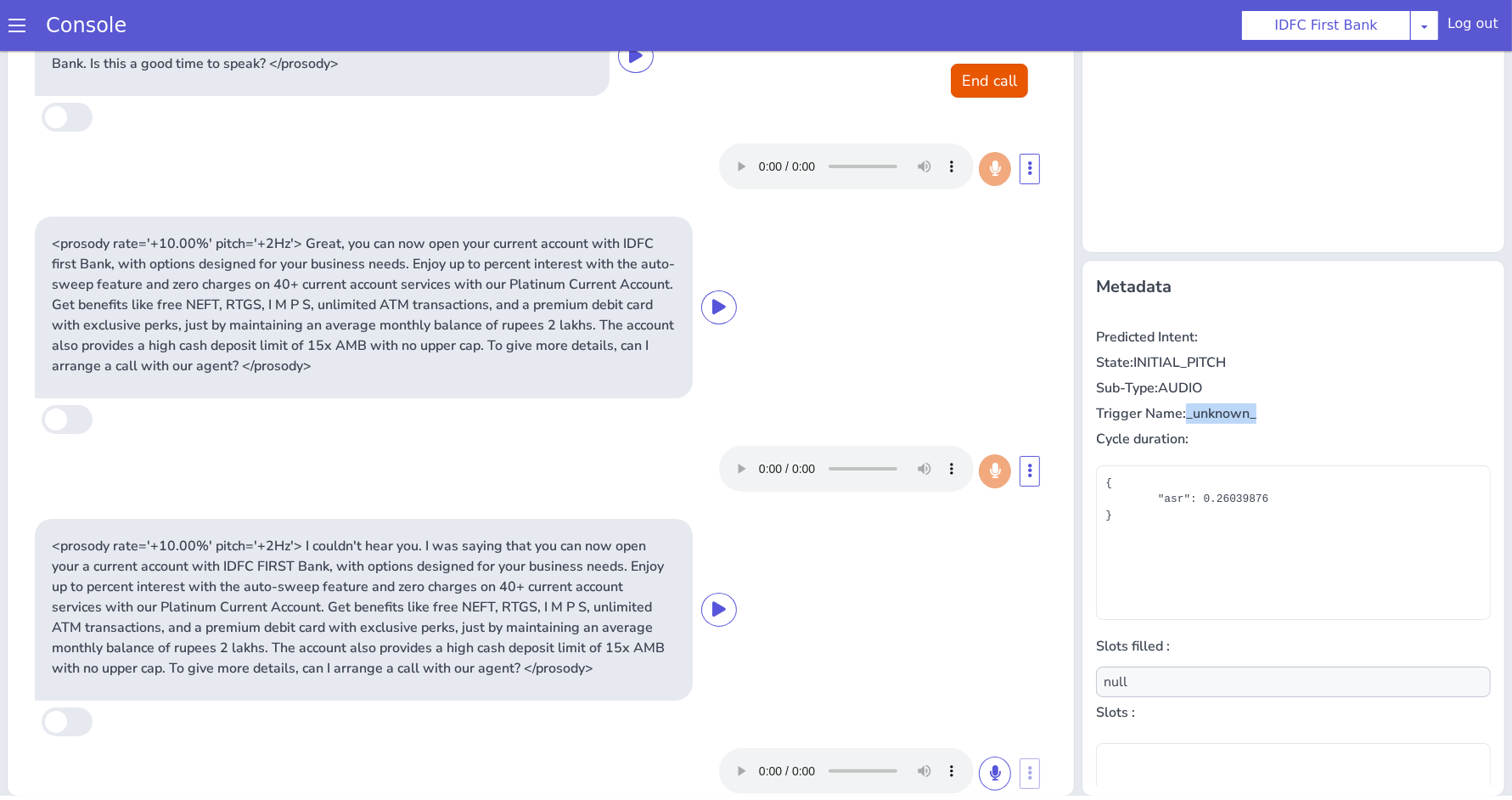
drag, startPoint x: 1131, startPoint y: 537, endPoint x: 1240, endPoint y: 538, distance: 109.0
click at [1213, 676] on p "Trigger Name: _unknown_" at bounding box center [1221, 676] width 395 height 20
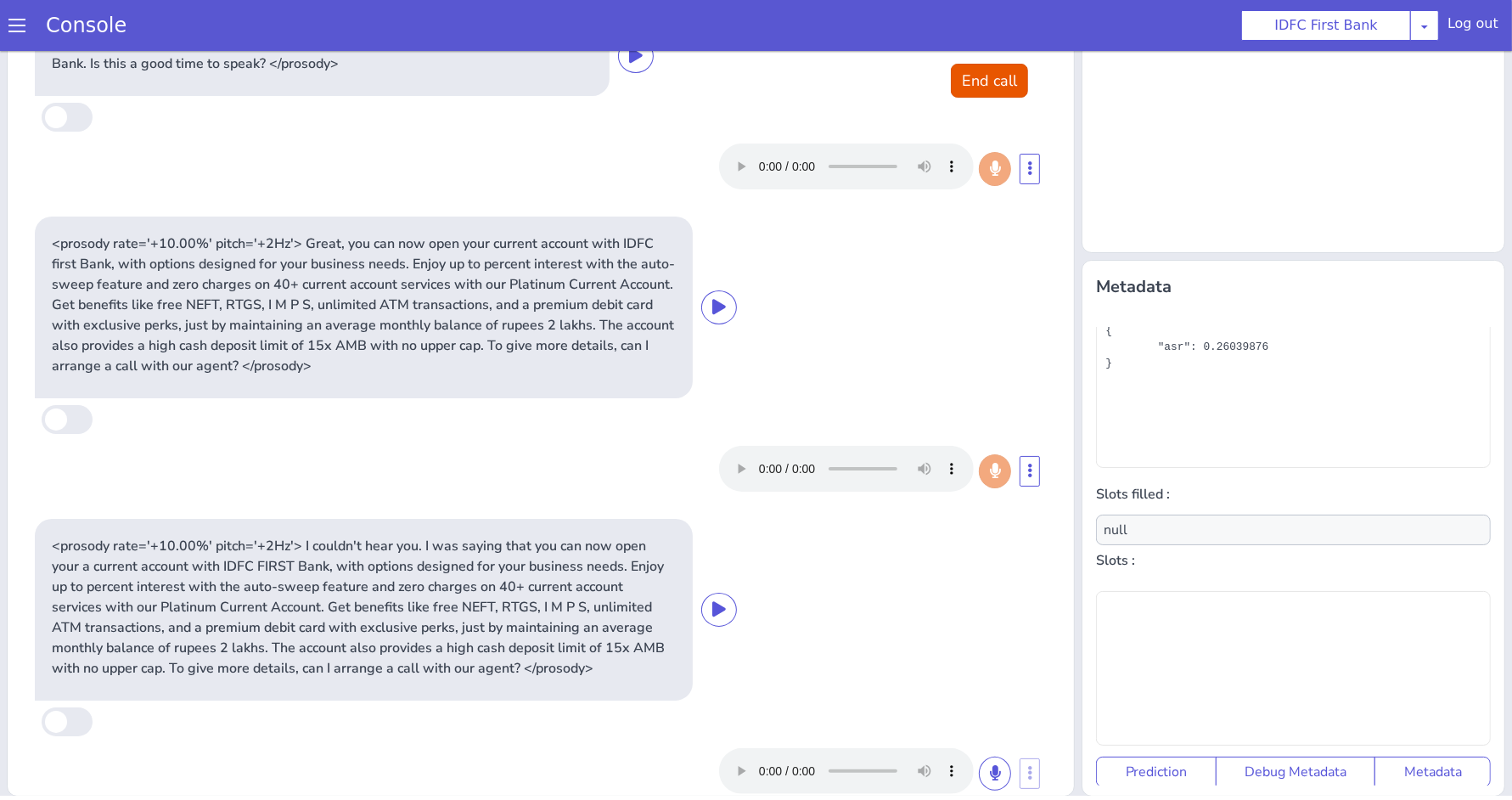
scroll to position [0, 0]
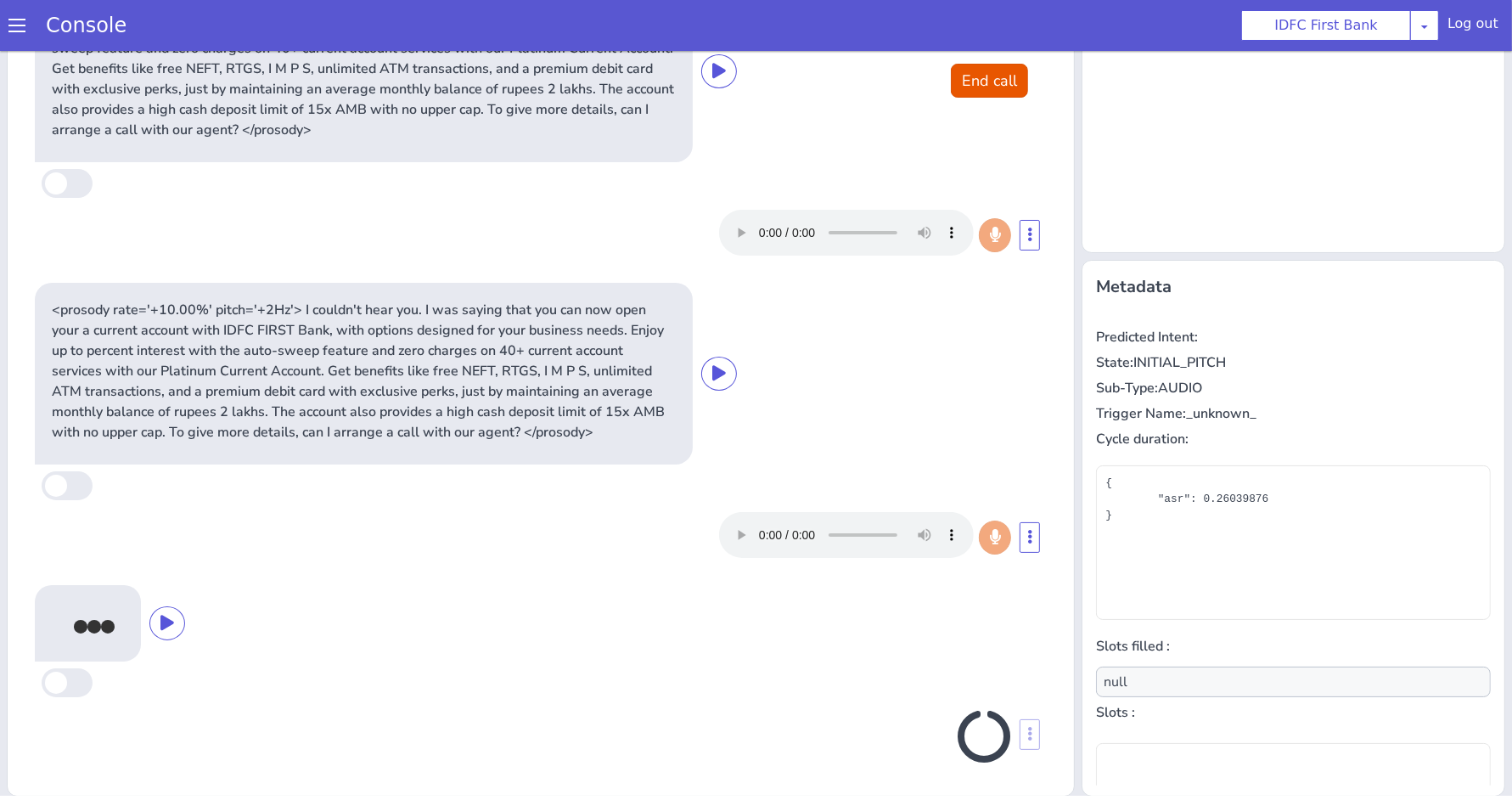
scroll to position [232, 0]
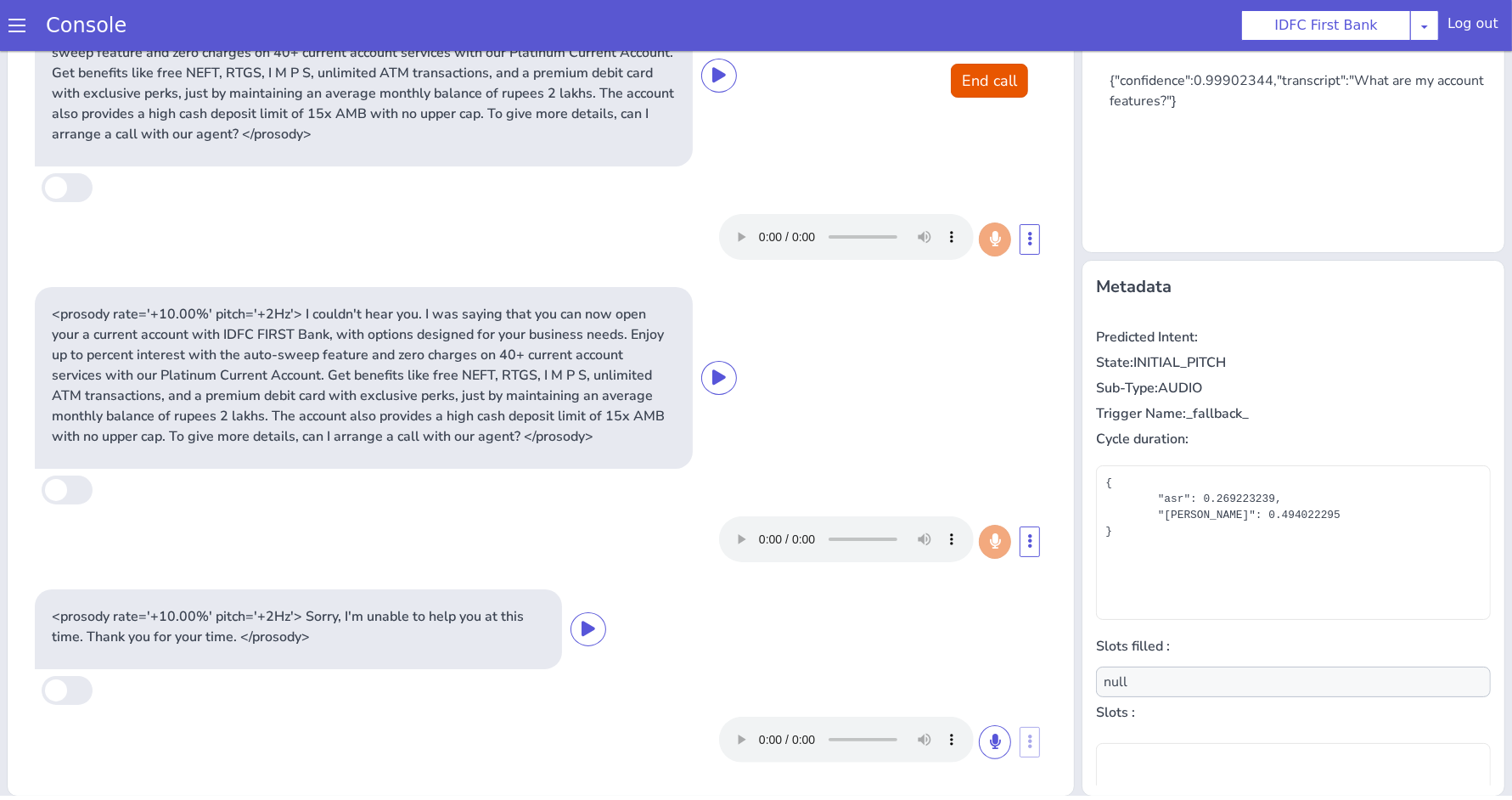
click at [1369, 354] on div at bounding box center [1263, 344] width 321 height 46
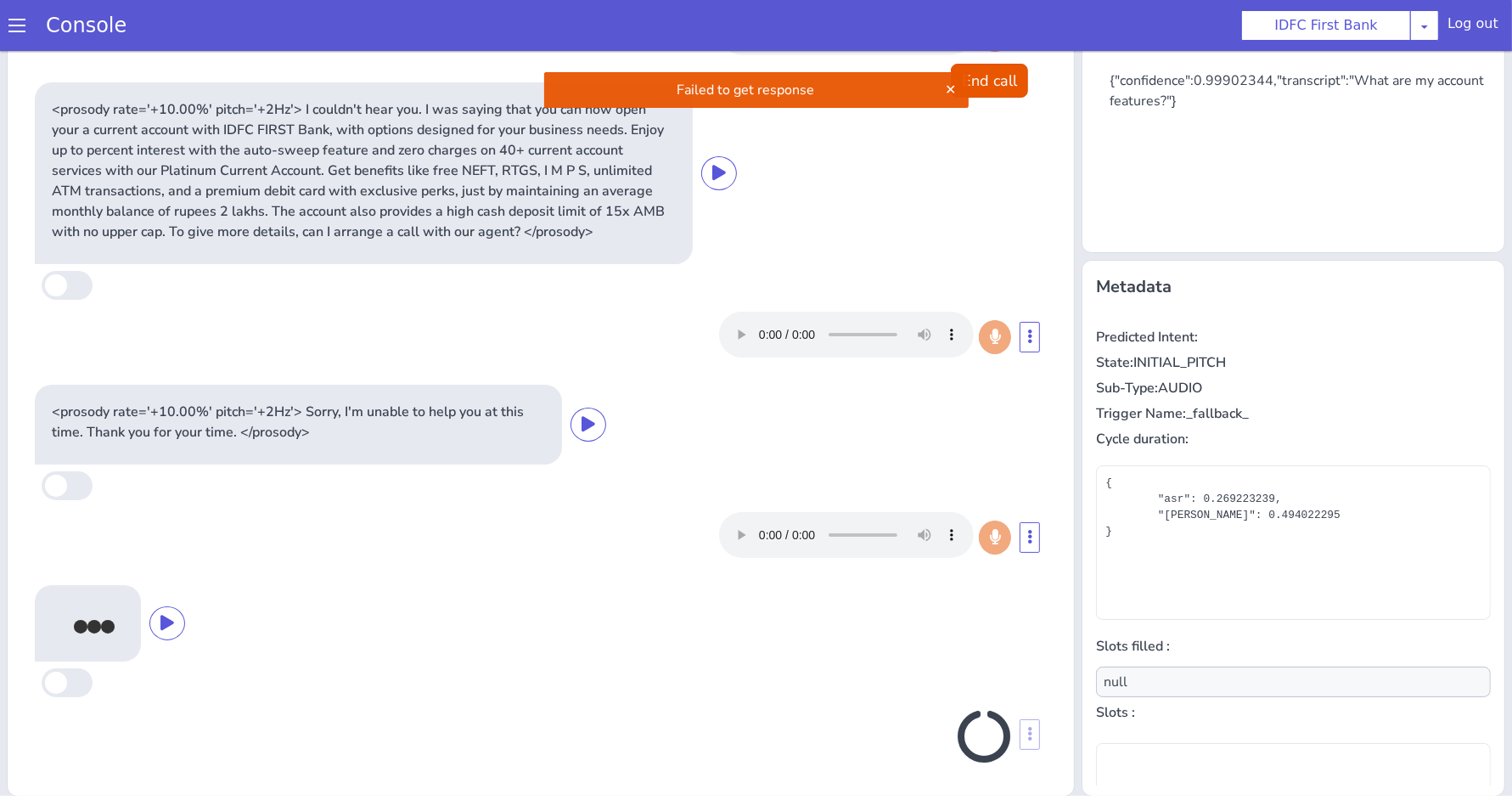
scroll to position [437, 0]
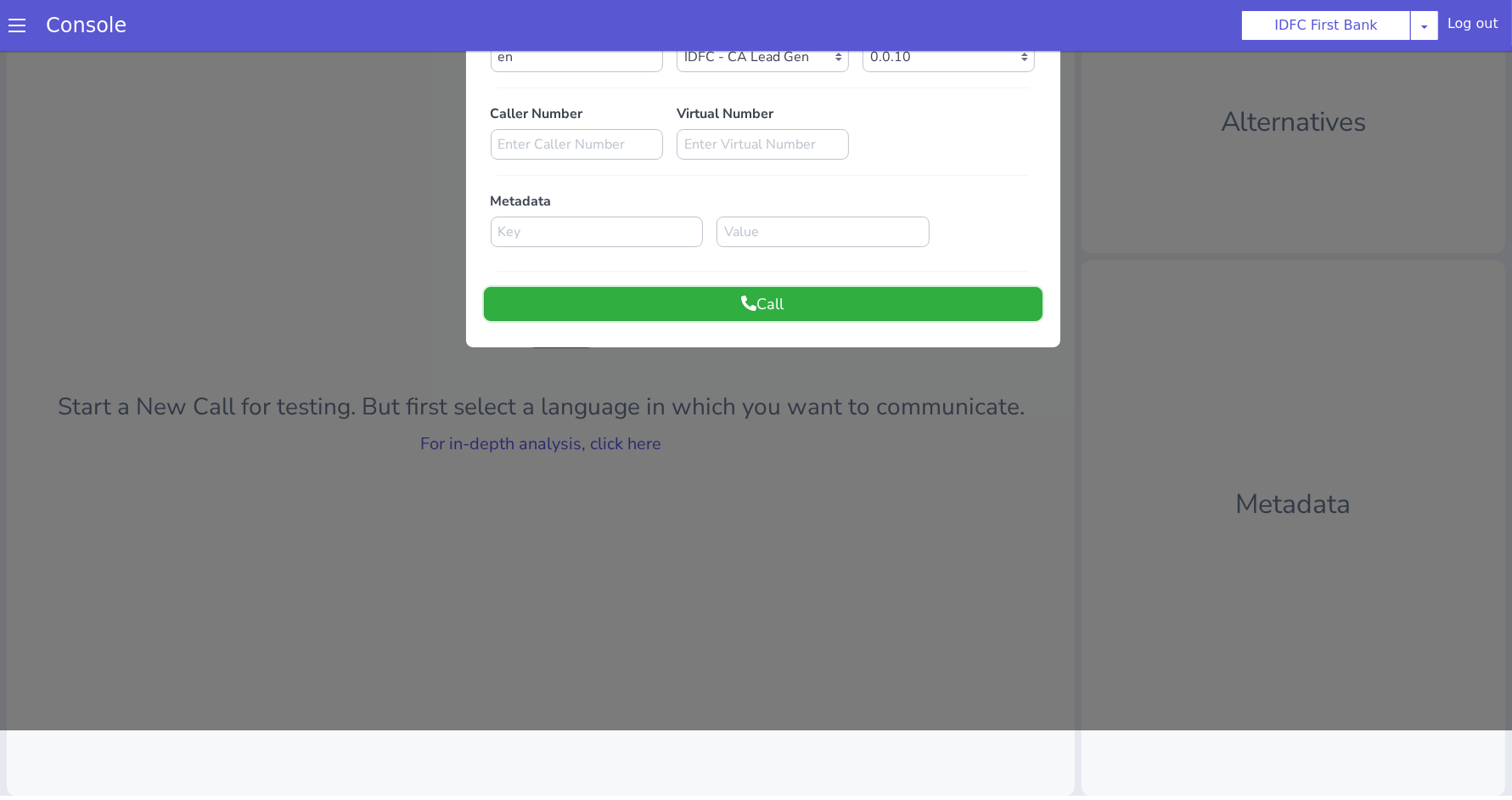
click at [678, 759] on button "Call" at bounding box center [695, 770] width 559 height 34
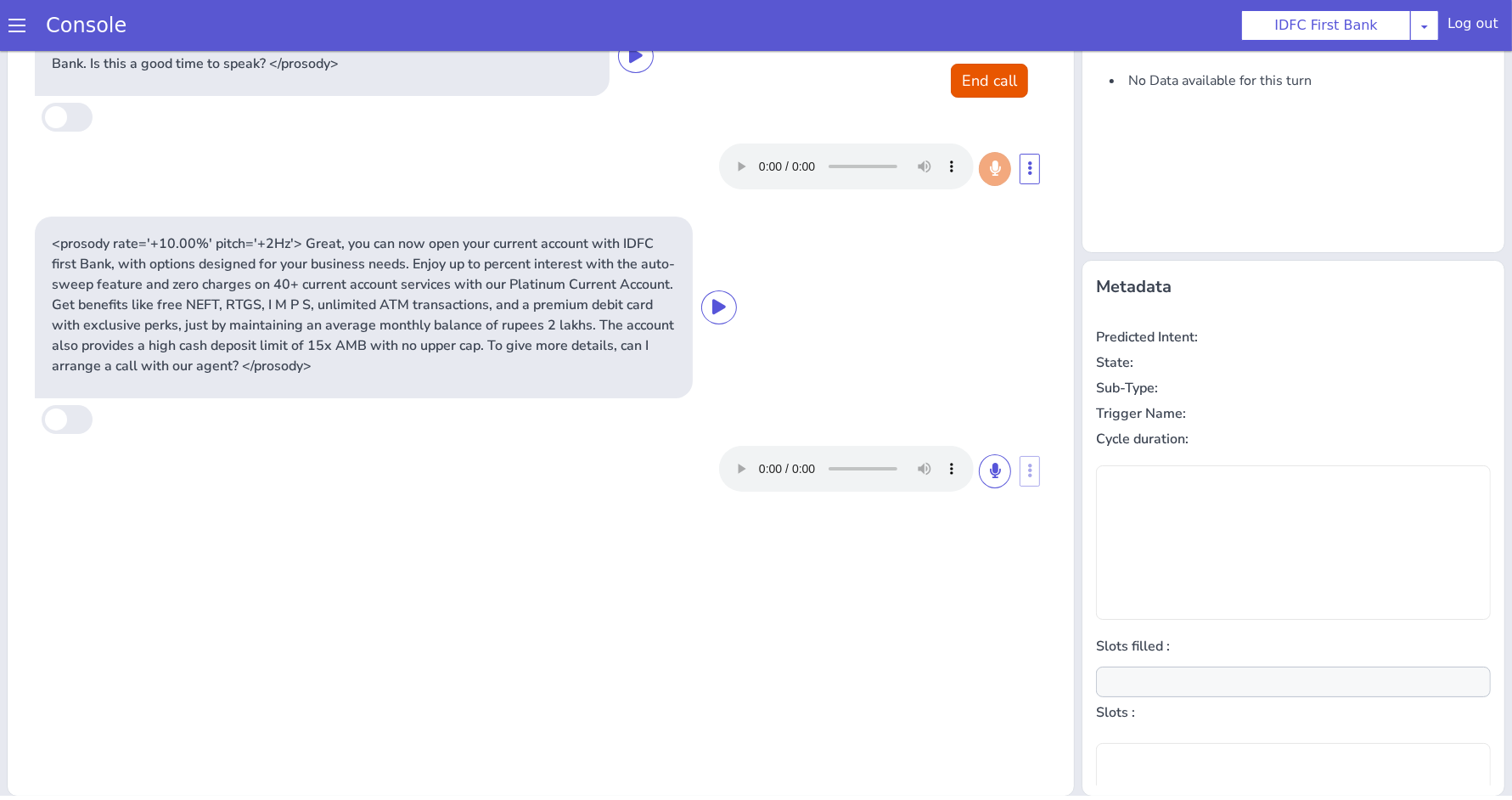
type input "null"
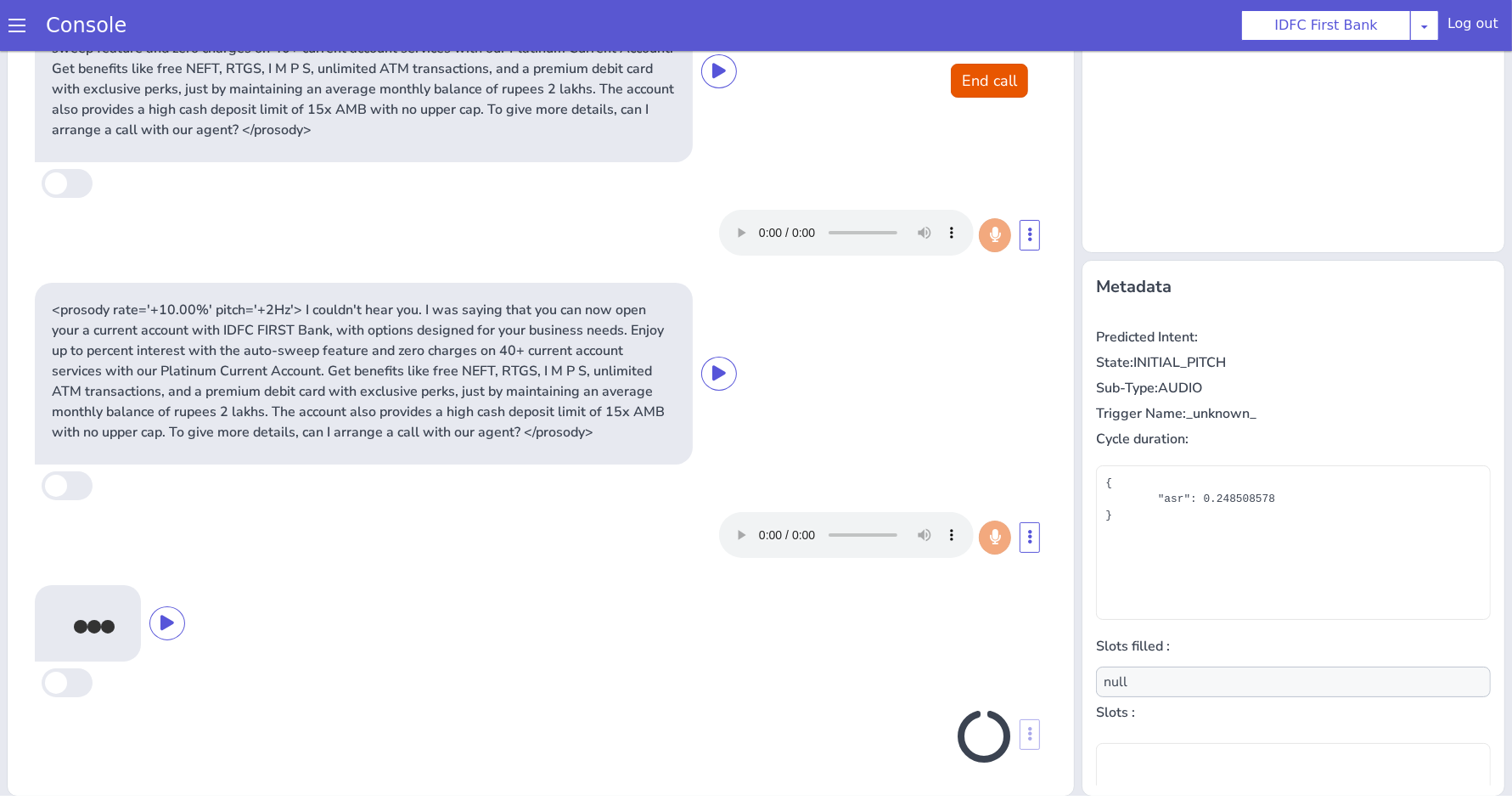
scroll to position [232, 0]
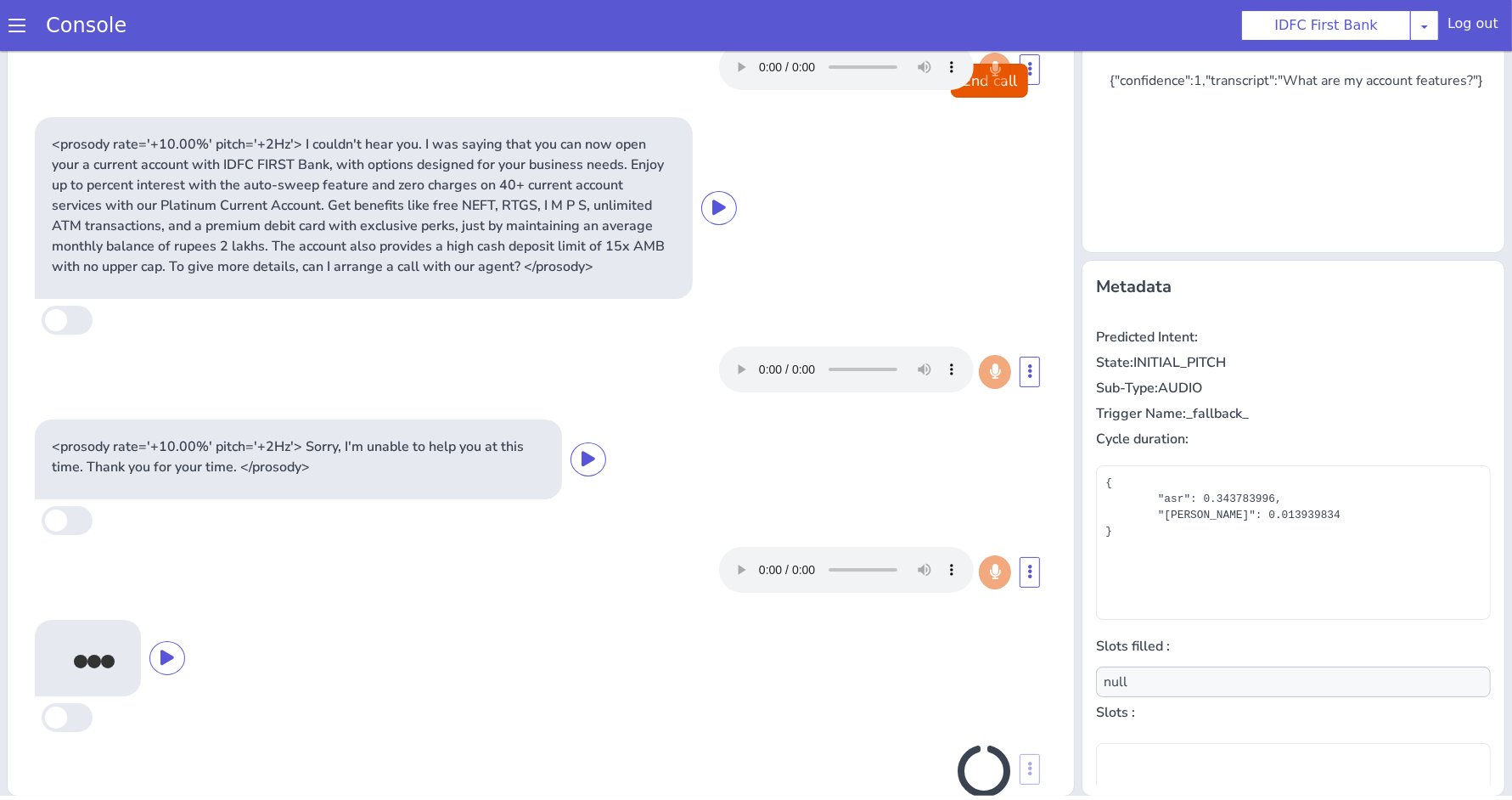
scroll to position [437, 0]
